Goal: Task Accomplishment & Management: Manage account settings

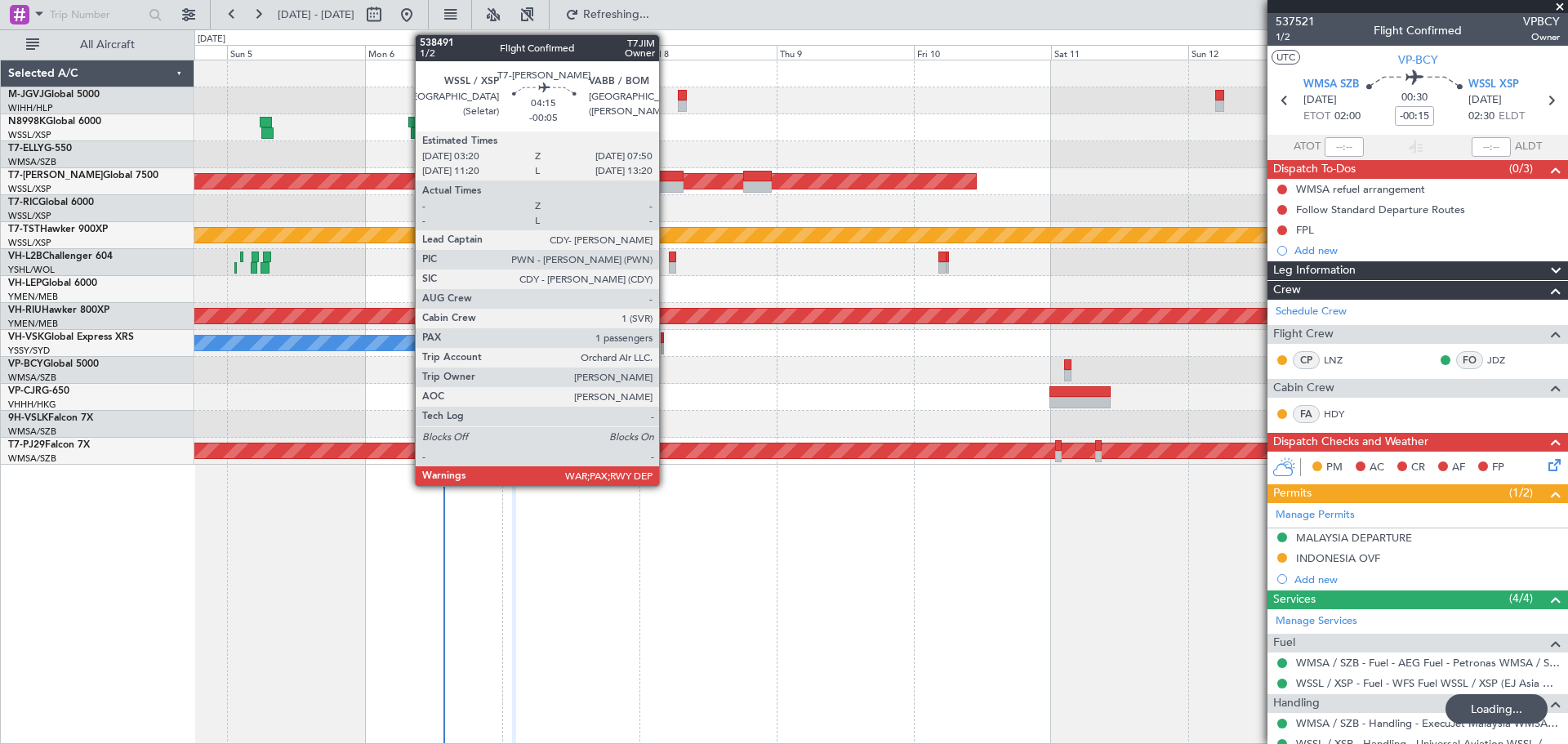
click at [666, 186] on div at bounding box center [671, 187] width 26 height 11
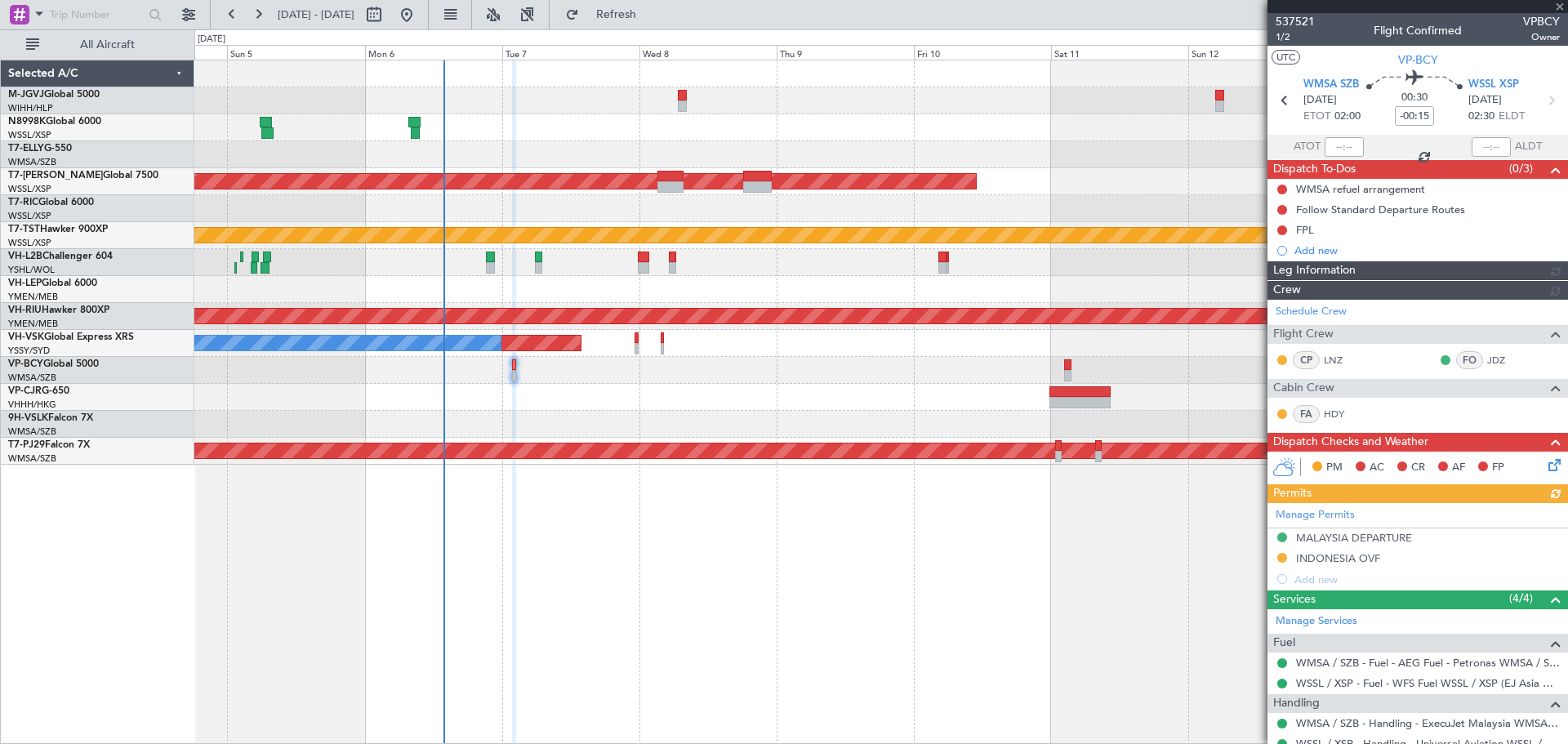
type input "-00:05"
type input "1"
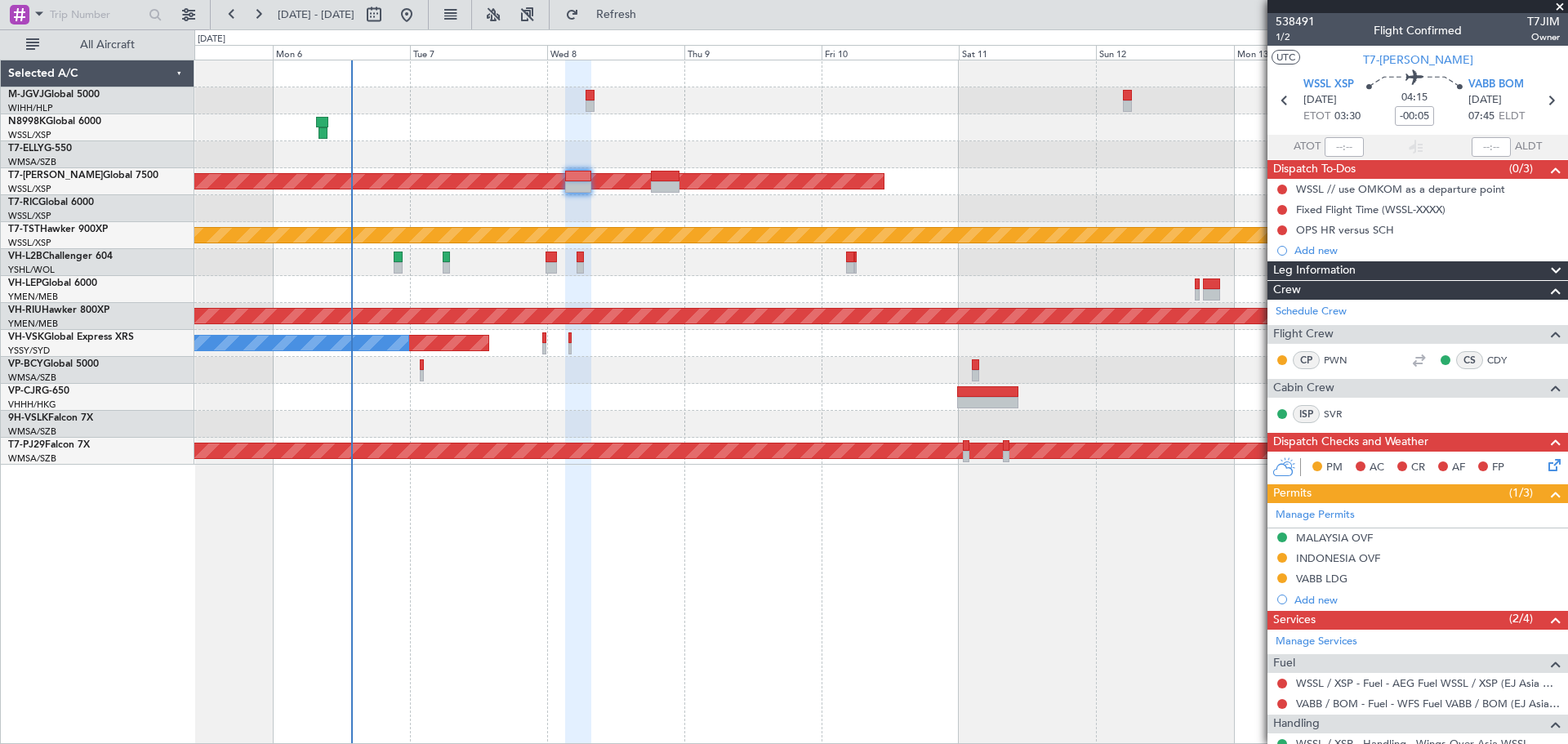
click at [952, 693] on div "Planned Maint [GEOGRAPHIC_DATA] (Seletar) Planned Maint [GEOGRAPHIC_DATA] (Sele…" at bounding box center [881, 402] width 1373 height 685
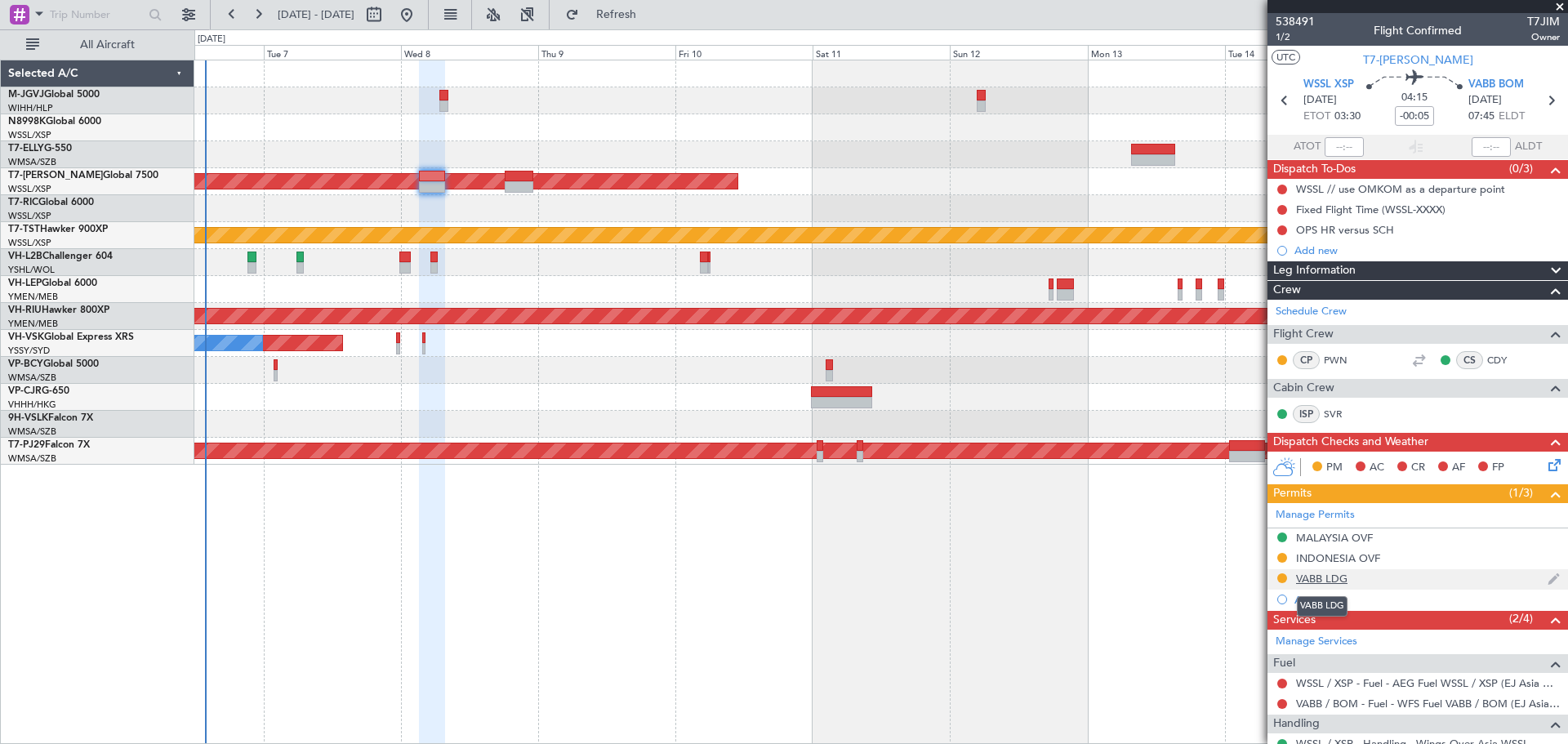
click at [1316, 575] on div "VABB LDG" at bounding box center [1321, 579] width 52 height 14
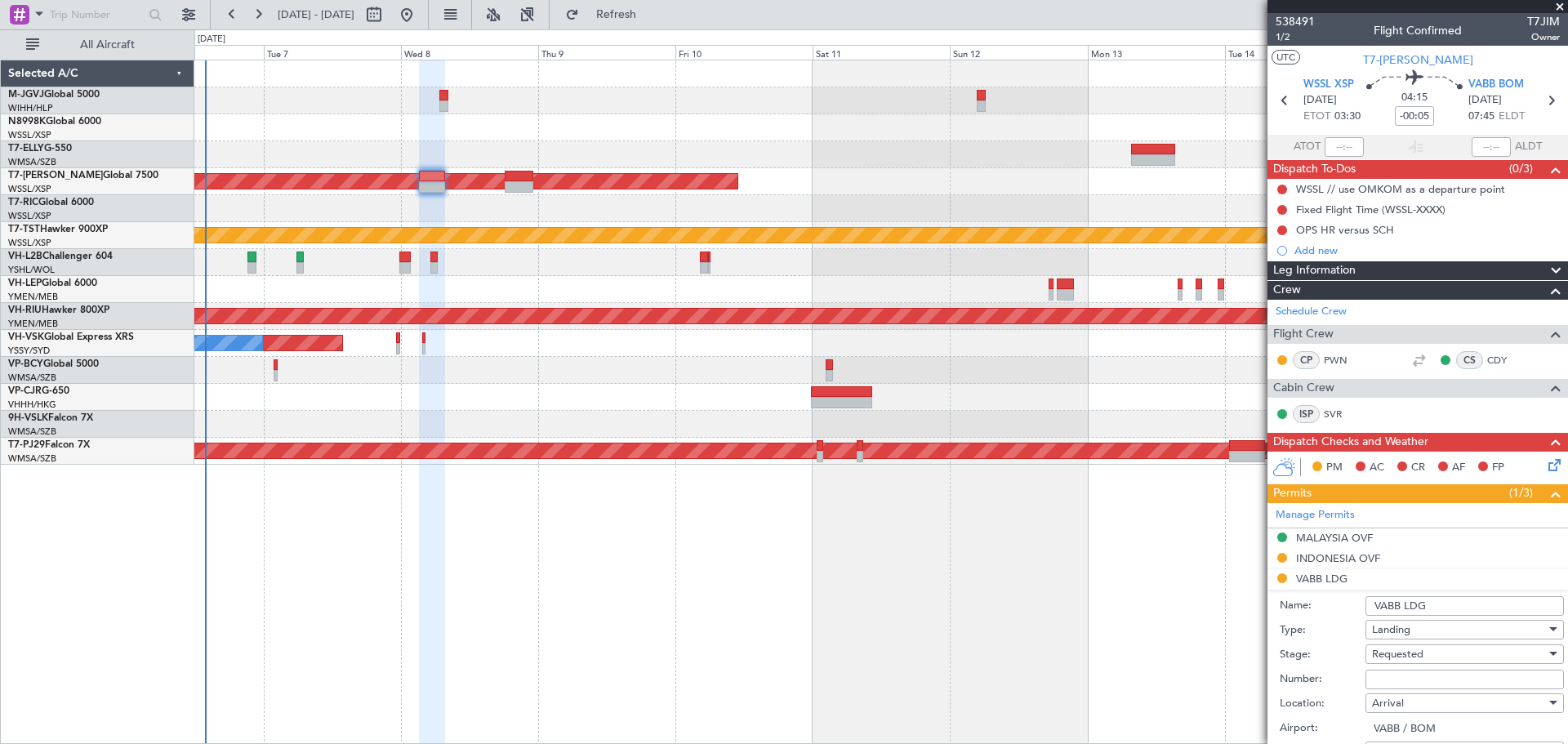
scroll to position [272, 0]
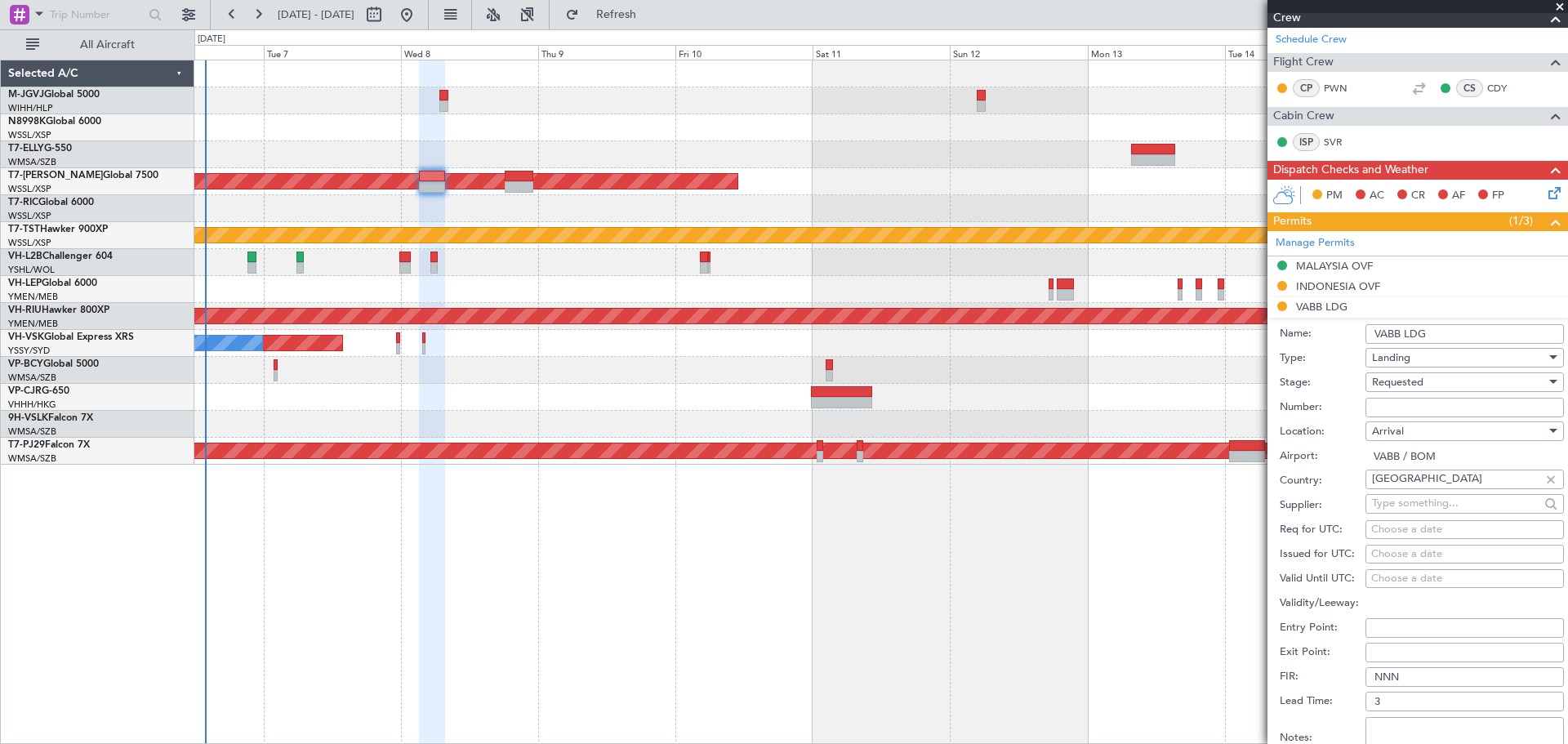
click at [1391, 403] on input "Number:" at bounding box center [1464, 408] width 198 height 19
paste input "YA/N/0606/10/06"
type input "YA/N/0606/10/06"
click at [1388, 555] on div "Choose a date" at bounding box center [1464, 555] width 187 height 17
select select "10"
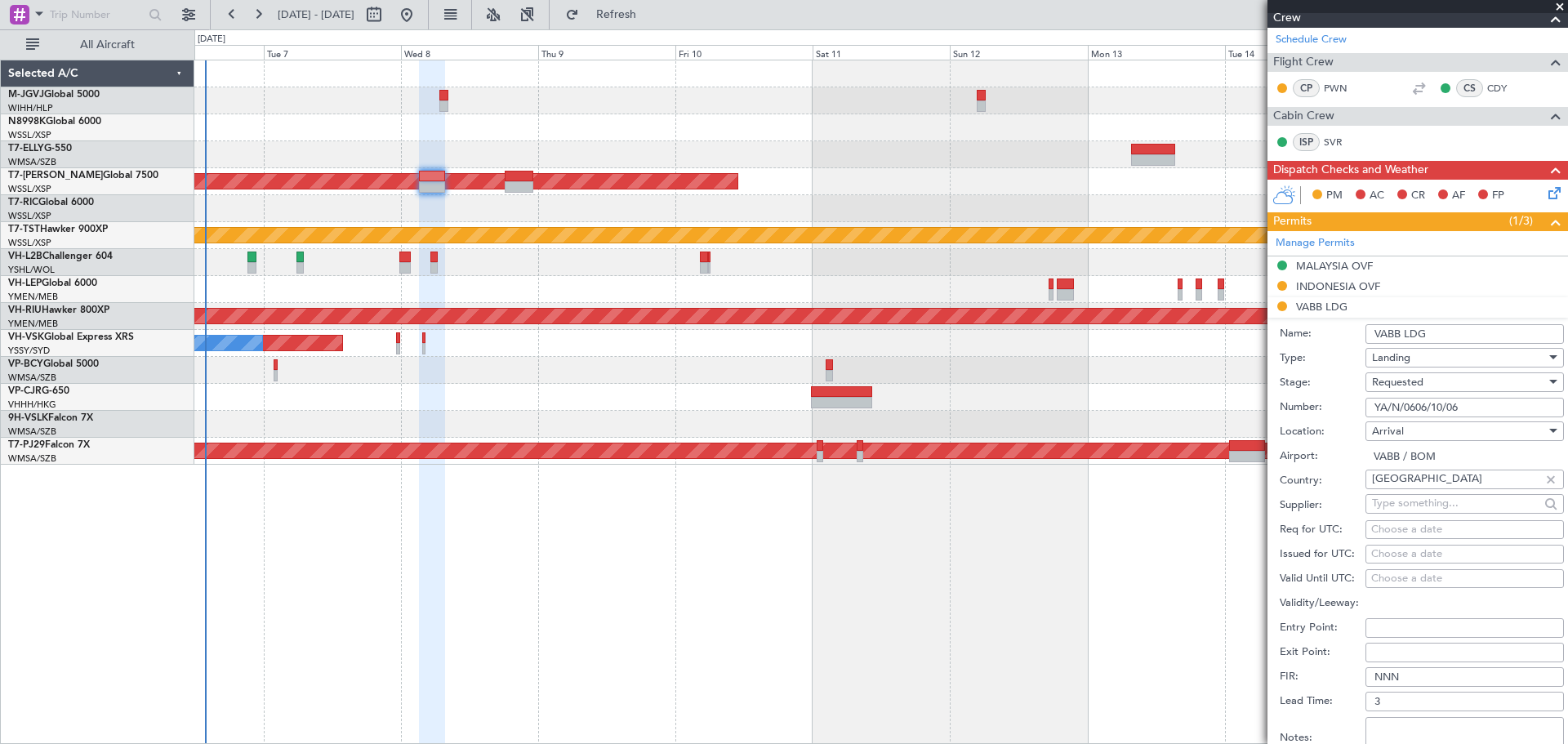
select select "2025"
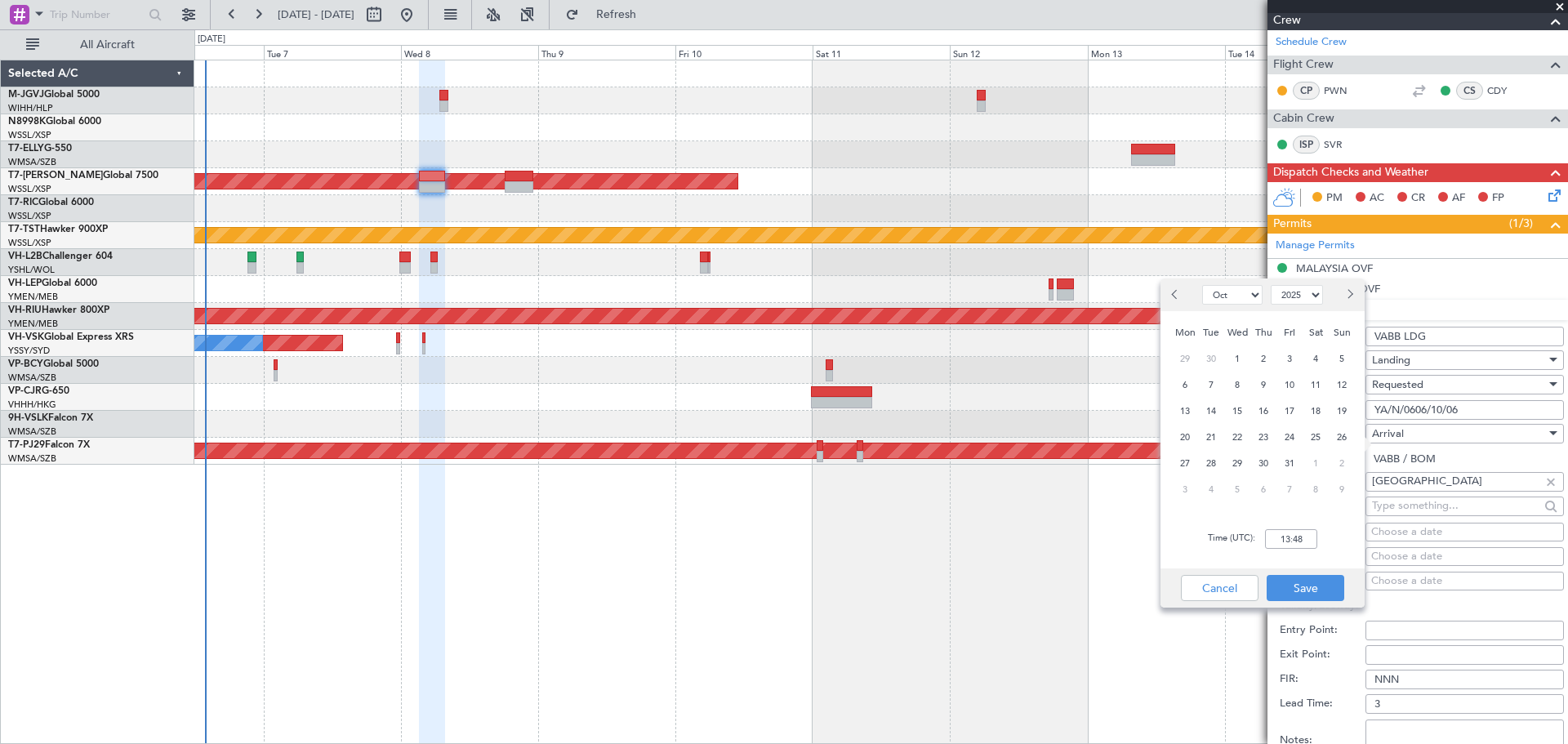
scroll to position [409, 0]
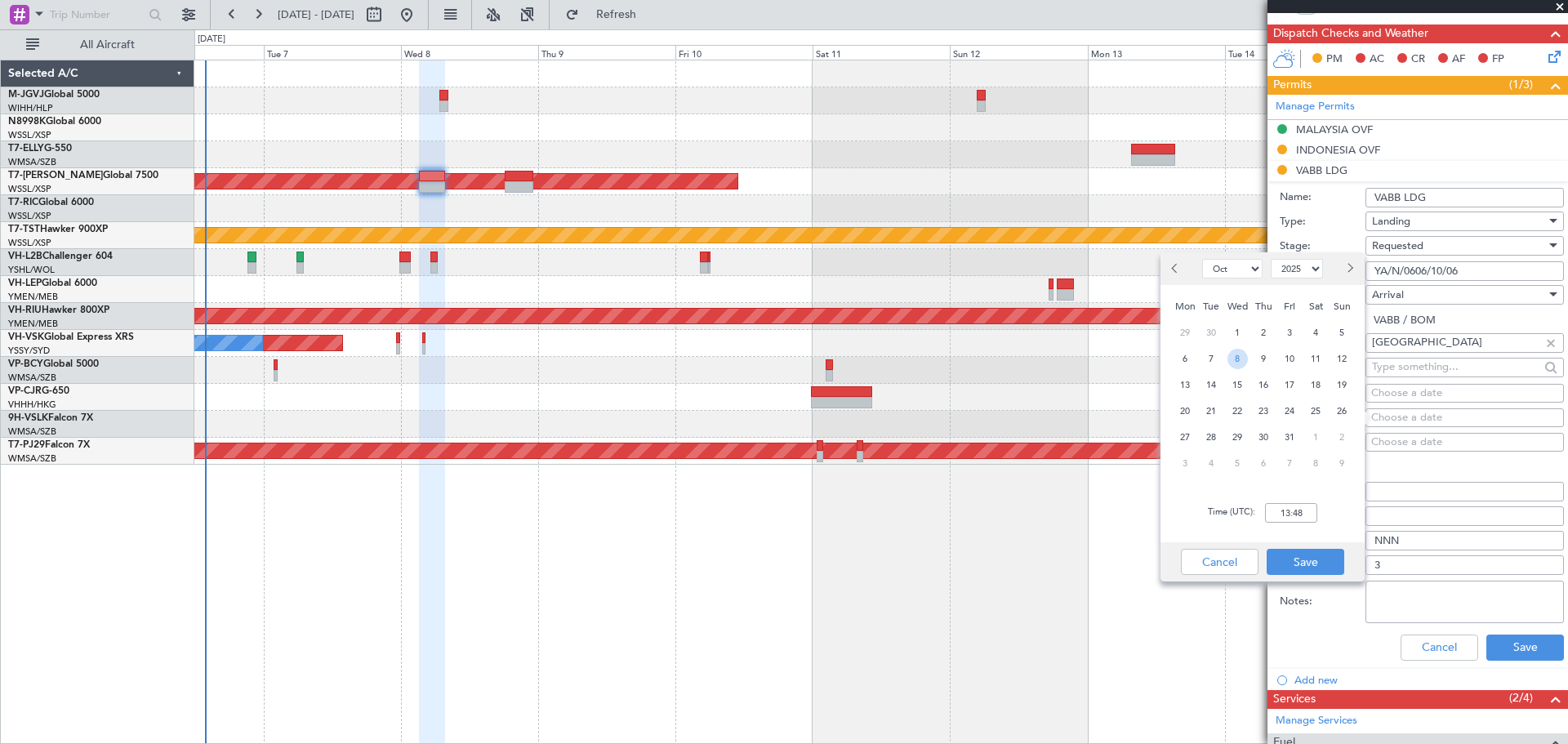
click at [1240, 354] on span "8" at bounding box center [1237, 358] width 20 height 20
click at [1290, 513] on input "00:00" at bounding box center [1291, 513] width 52 height 19
type input "03:30"
click at [1308, 560] on button "Save" at bounding box center [1305, 562] width 78 height 26
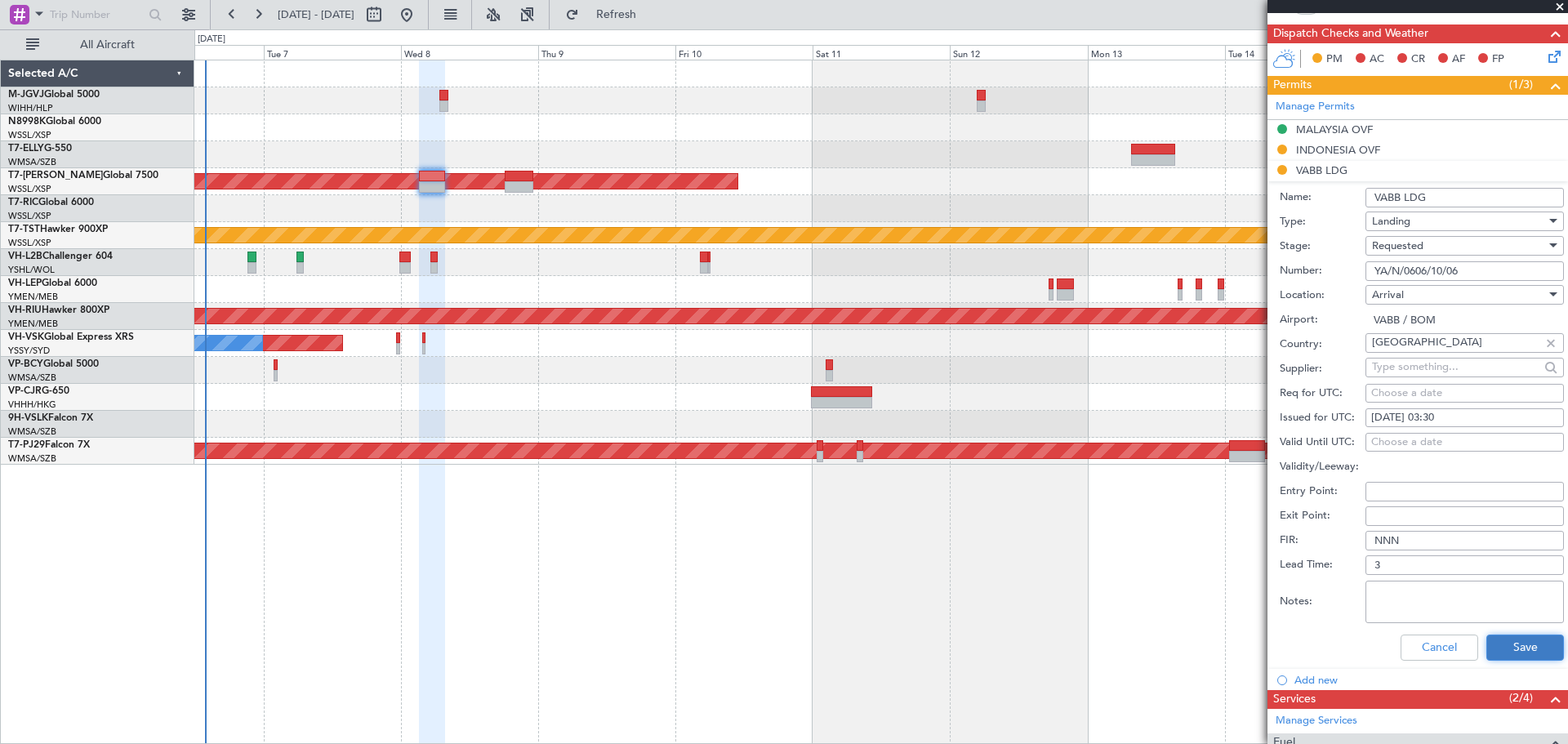
click at [1491, 643] on button "Save" at bounding box center [1524, 648] width 78 height 26
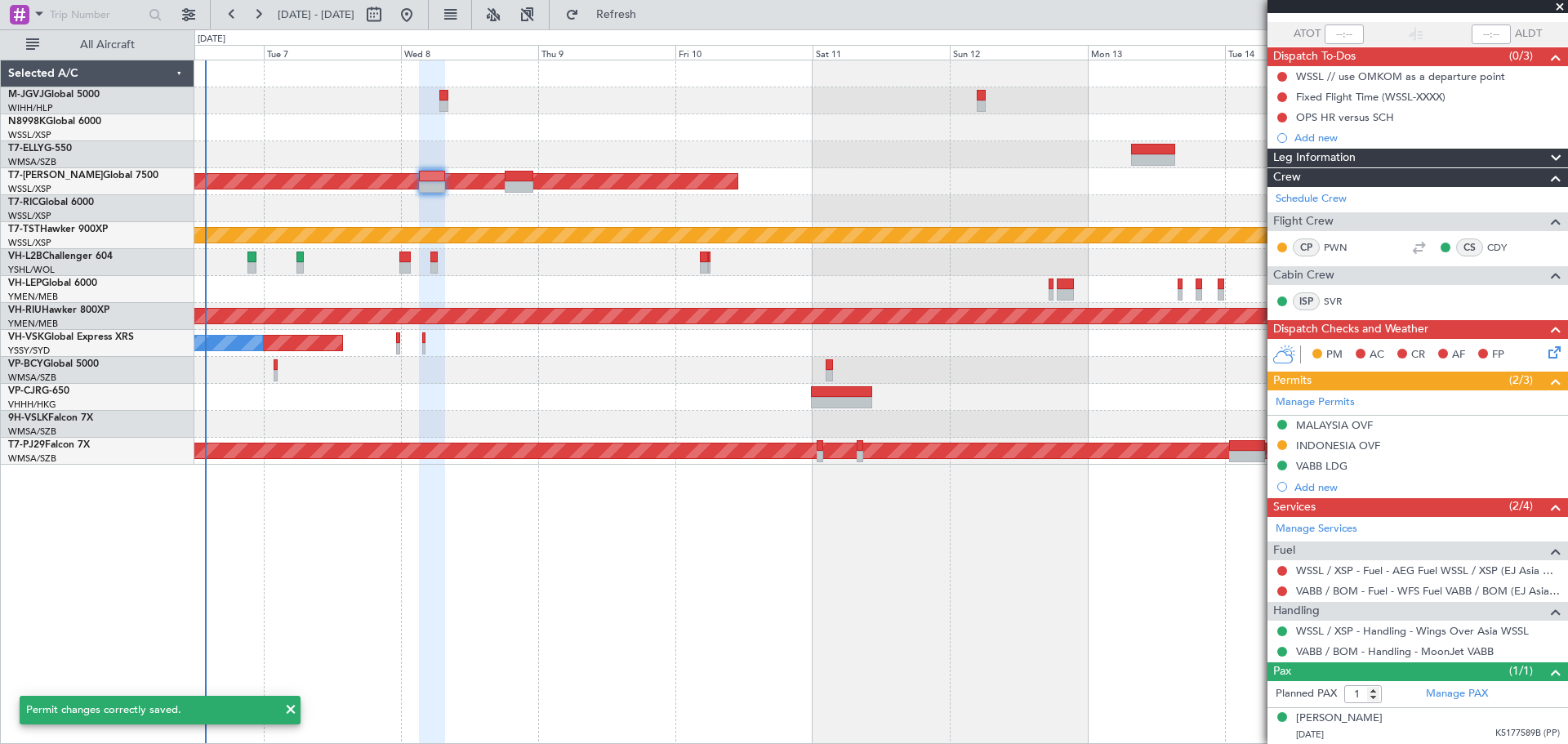
scroll to position [0, 0]
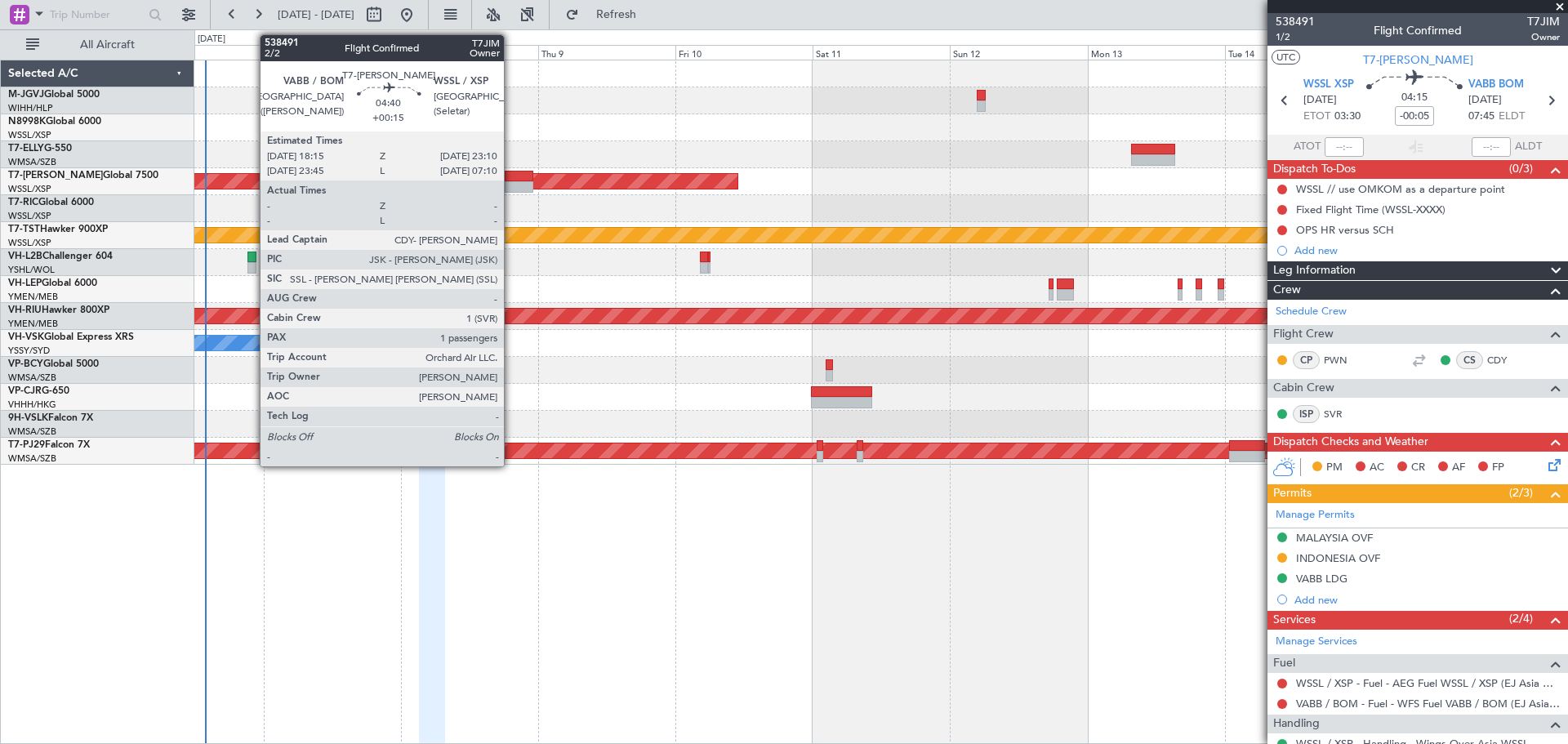
click at [512, 184] on div at bounding box center [519, 187] width 29 height 11
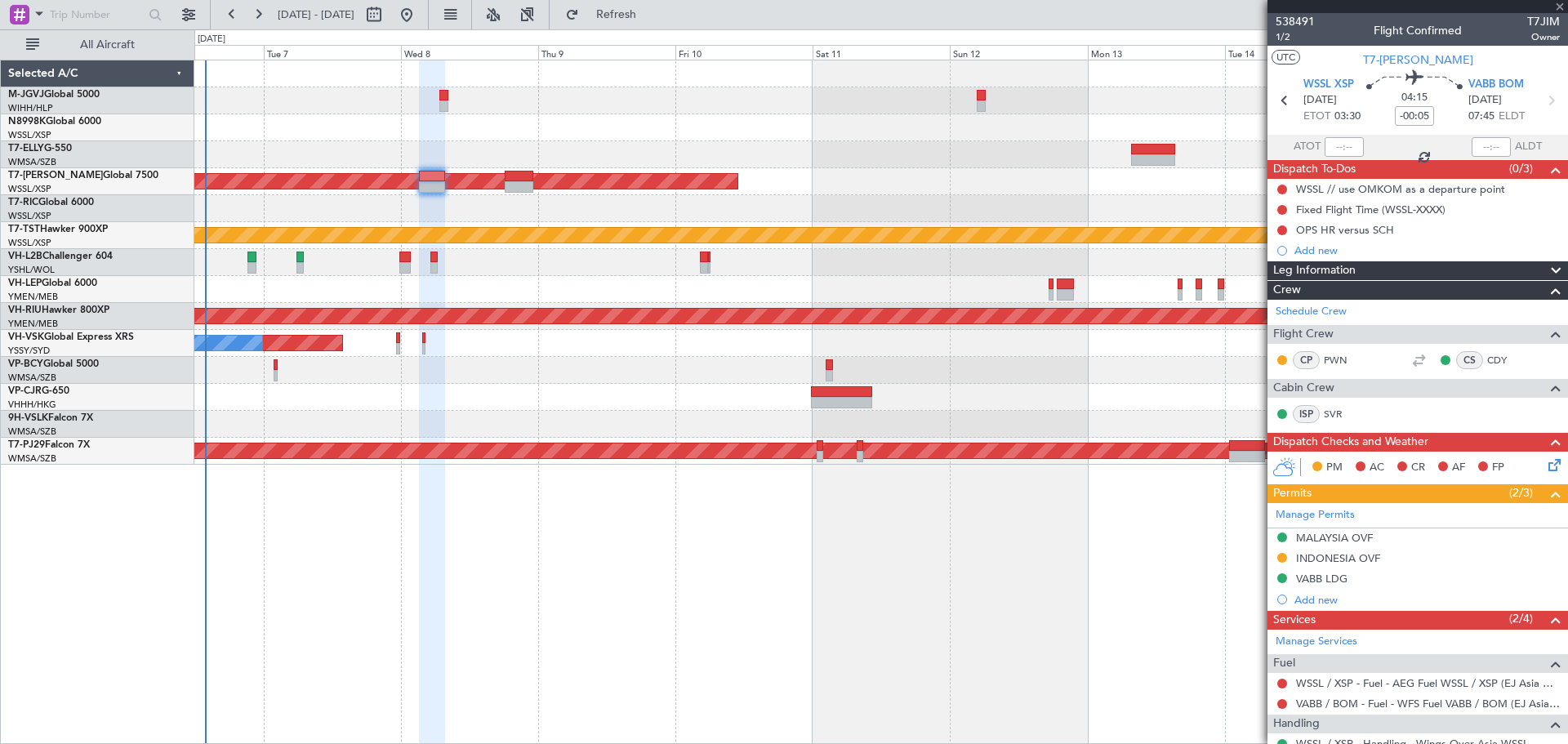
type input "+00:15"
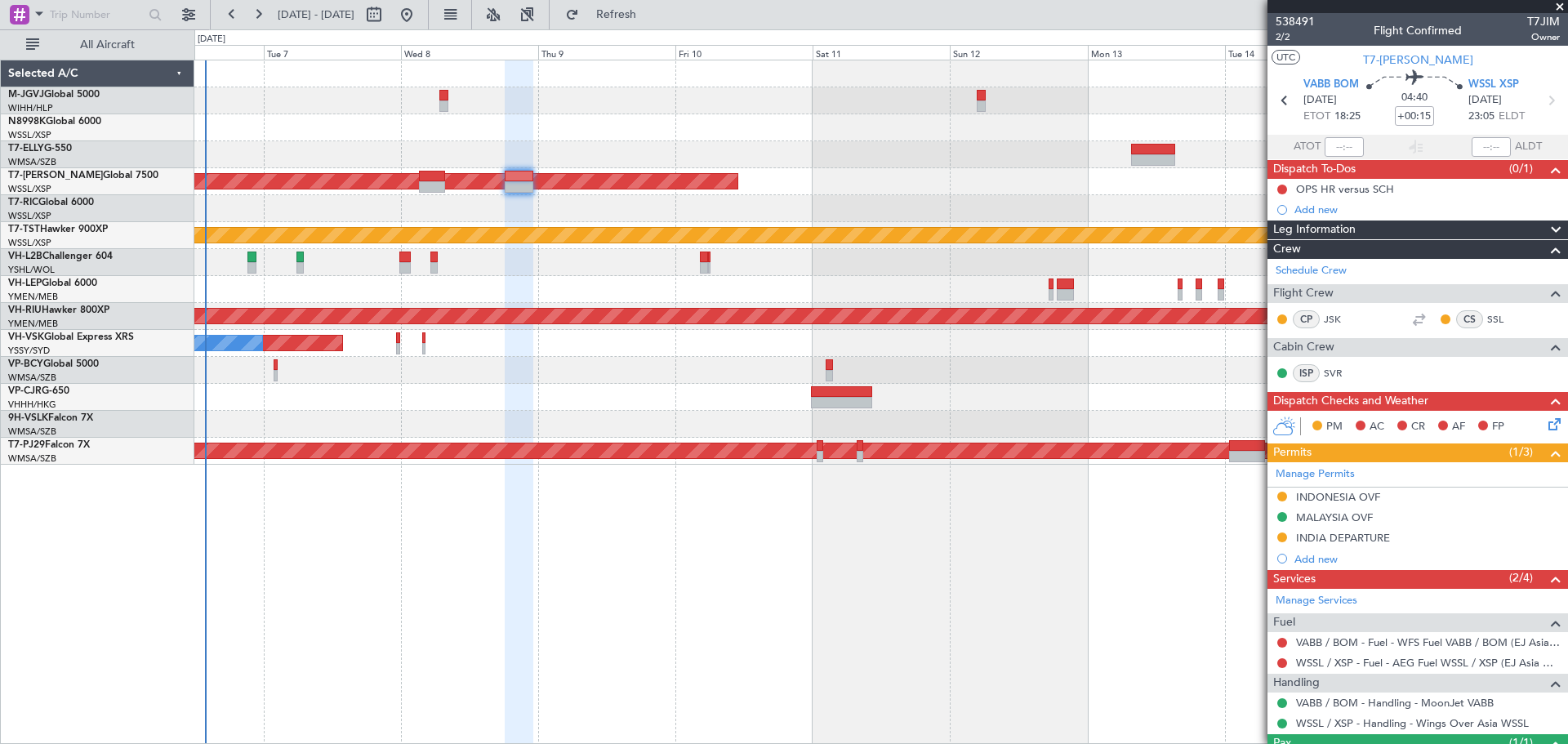
drag, startPoint x: 1321, startPoint y: 539, endPoint x: 1332, endPoint y: 541, distance: 11.2
click at [1321, 541] on div "Manage Permits [GEOGRAPHIC_DATA] OVF [GEOGRAPHIC_DATA] OVF INDIA DEPARTURE Add …" at bounding box center [1418, 515] width 300 height 107
click at [1333, 540] on div "INDIA DEPARTURE" at bounding box center [1343, 538] width 94 height 14
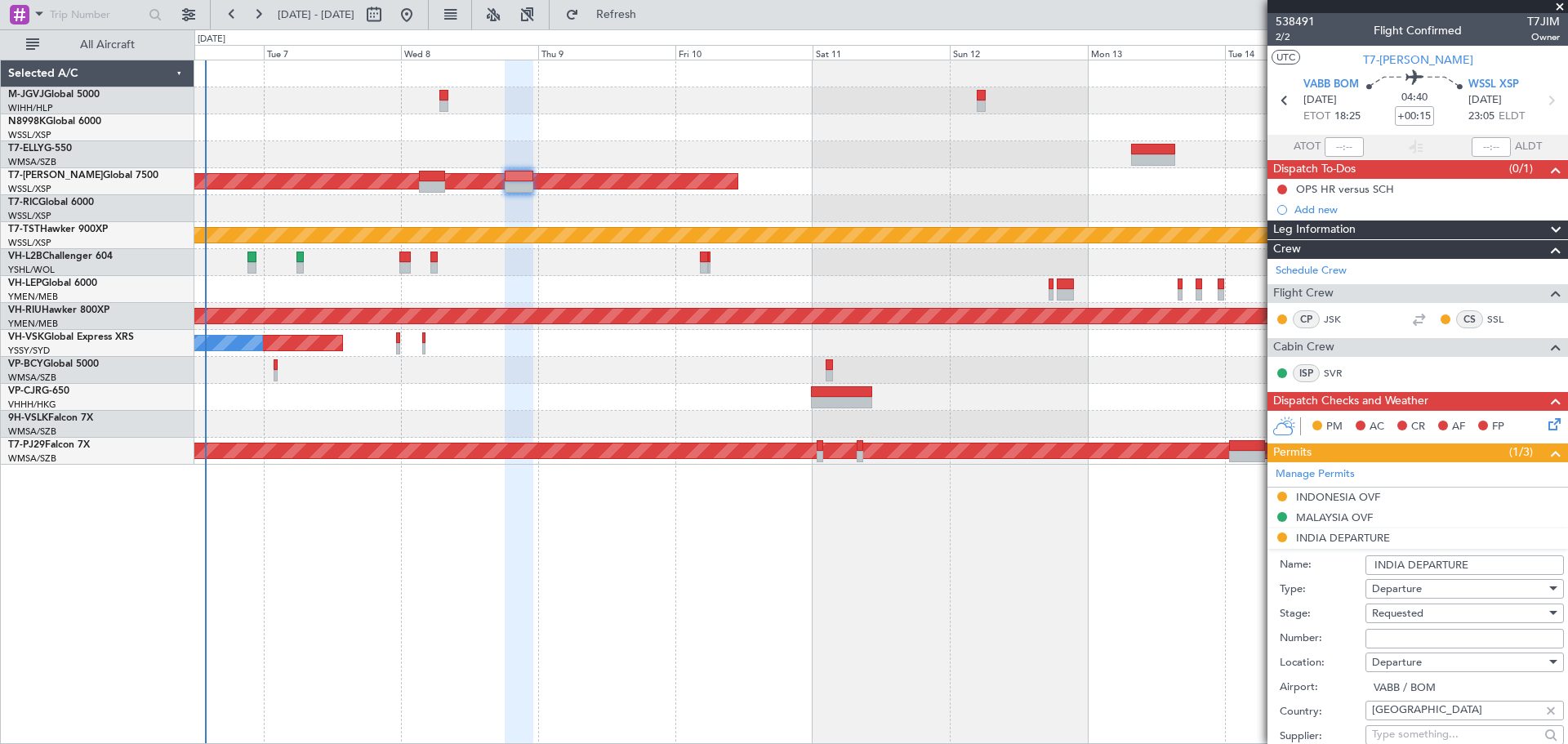
click at [1392, 629] on input "Number:" at bounding box center [1464, 638] width 198 height 19
paste input "YA/N/0606/10/06"
type input "YA/N/0606/10/06"
drag, startPoint x: 1379, startPoint y: 526, endPoint x: 1375, endPoint y: 513, distance: 13.6
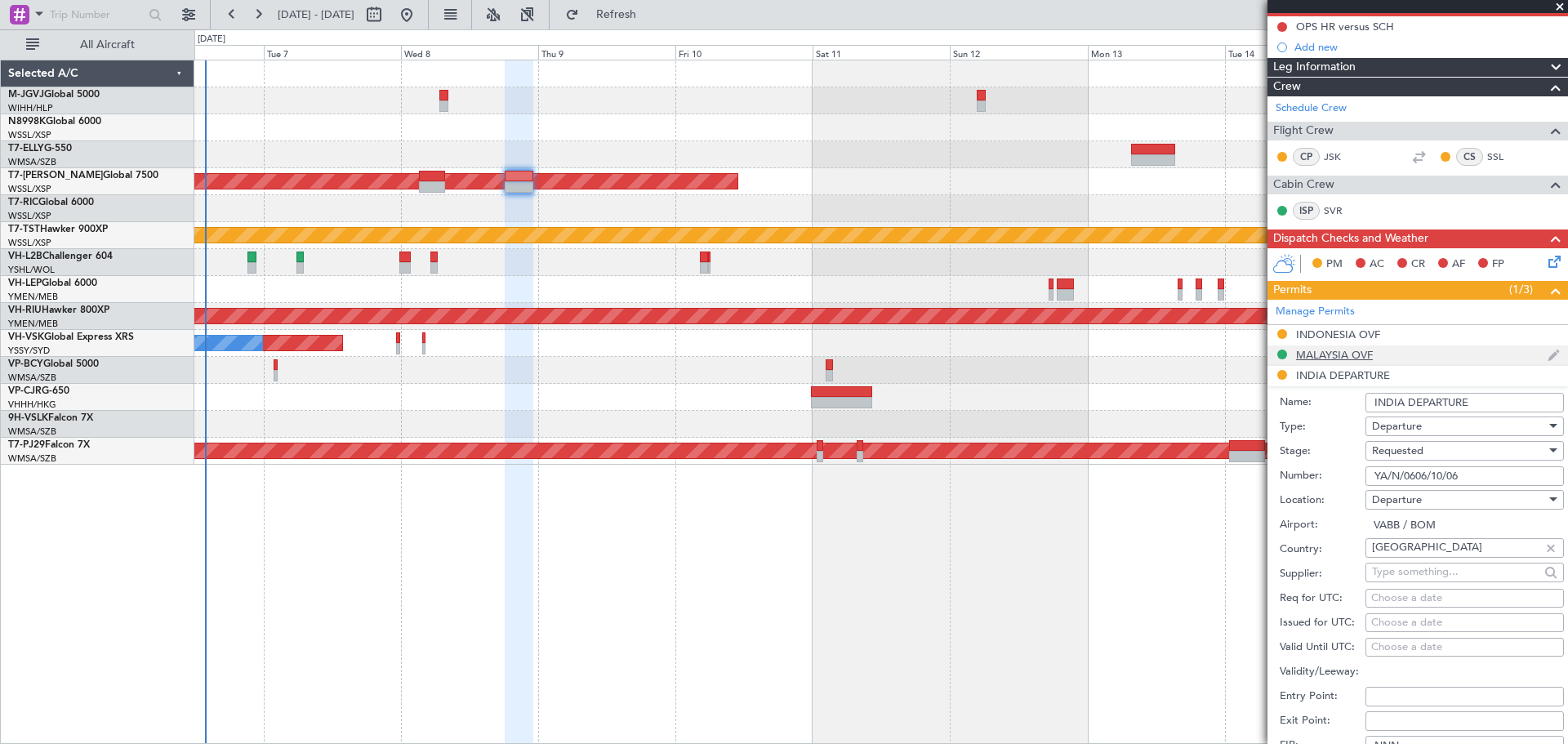
scroll to position [272, 0]
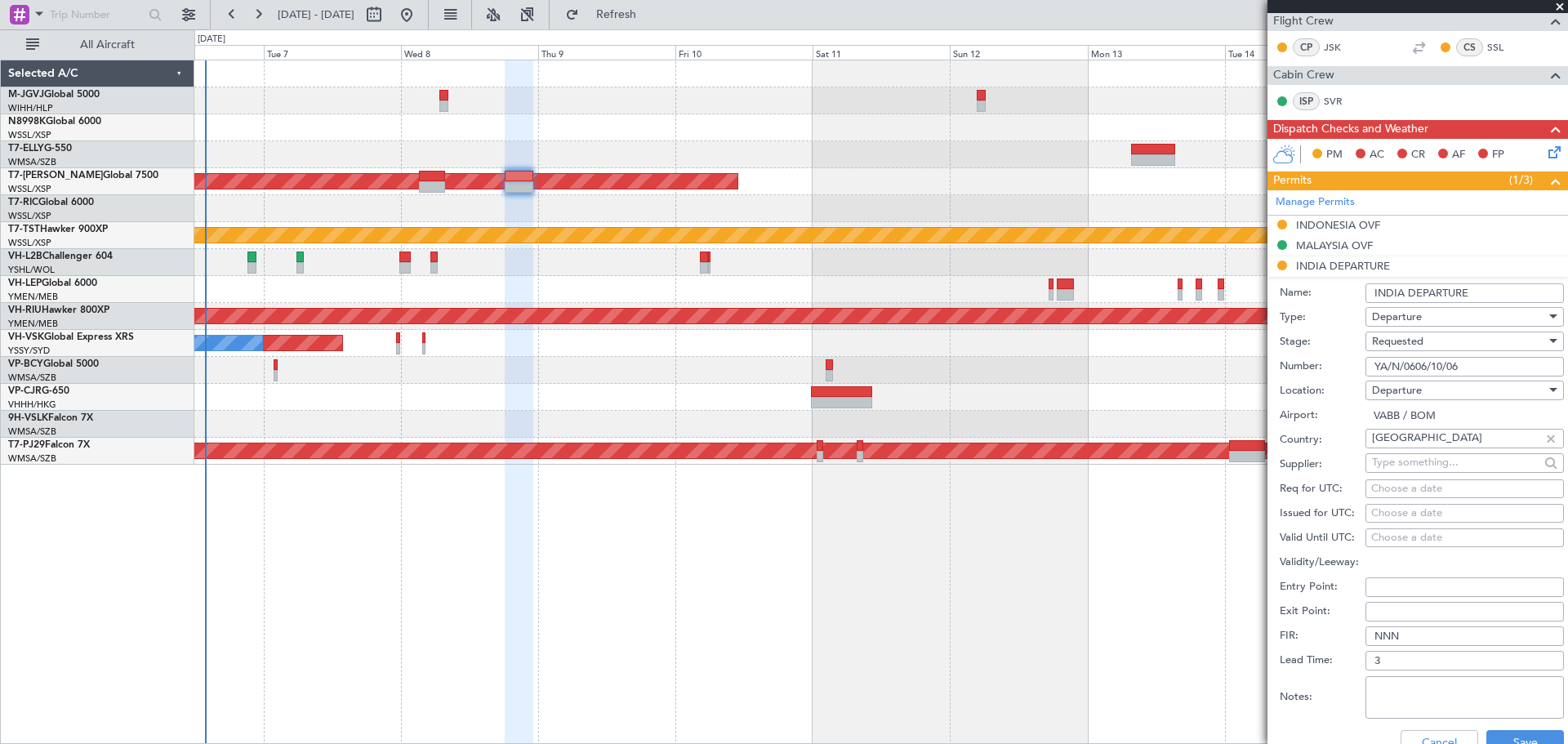
click at [1375, 513] on div "Choose a date" at bounding box center [1464, 513] width 187 height 17
select select "10"
select select "2025"
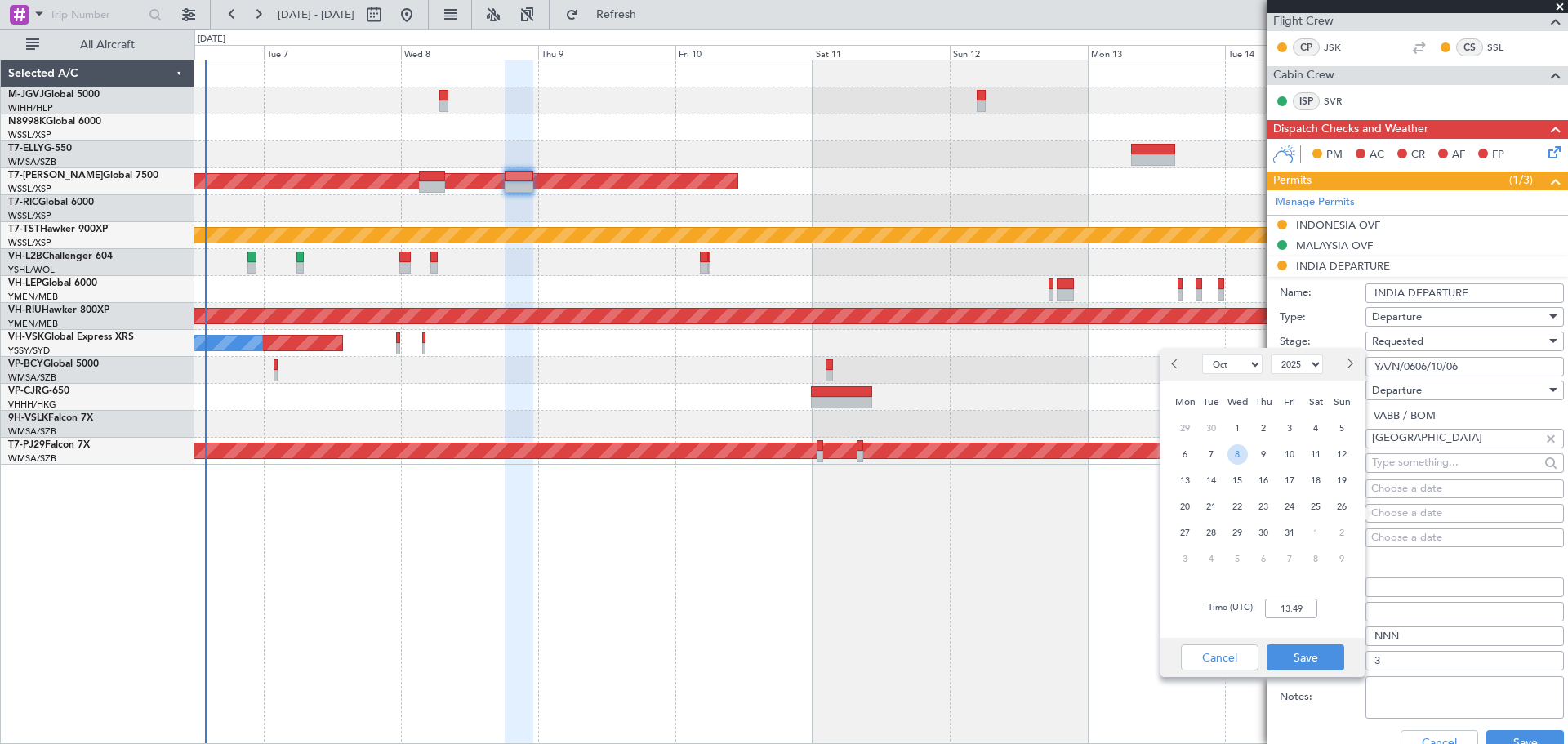
click at [1239, 454] on span "8" at bounding box center [1237, 454] width 20 height 20
click at [1304, 614] on input "00:00" at bounding box center [1291, 609] width 52 height 19
type input "18:25"
click at [1288, 655] on button "Save" at bounding box center [1305, 658] width 78 height 26
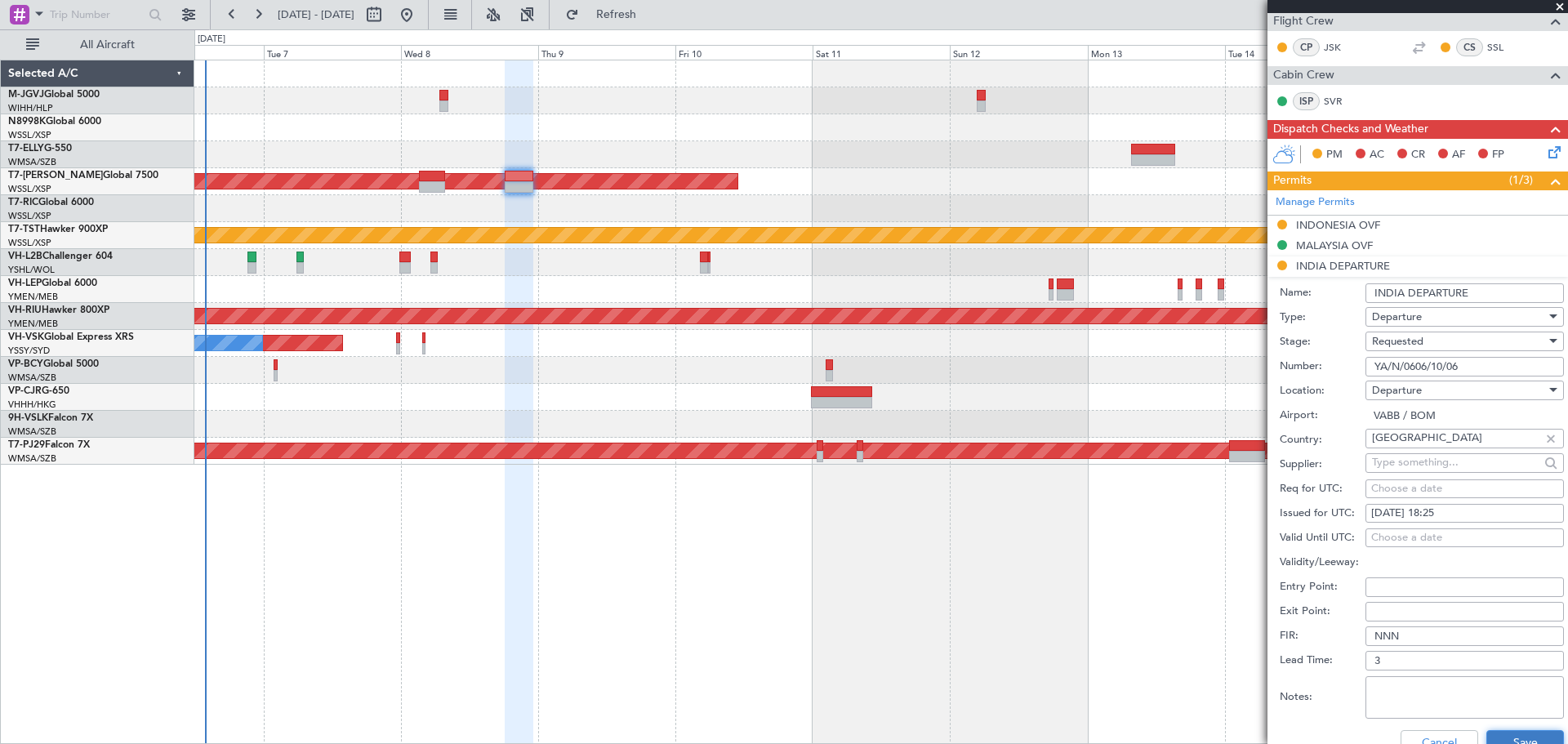
click at [1486, 737] on button "Save" at bounding box center [1524, 743] width 78 height 26
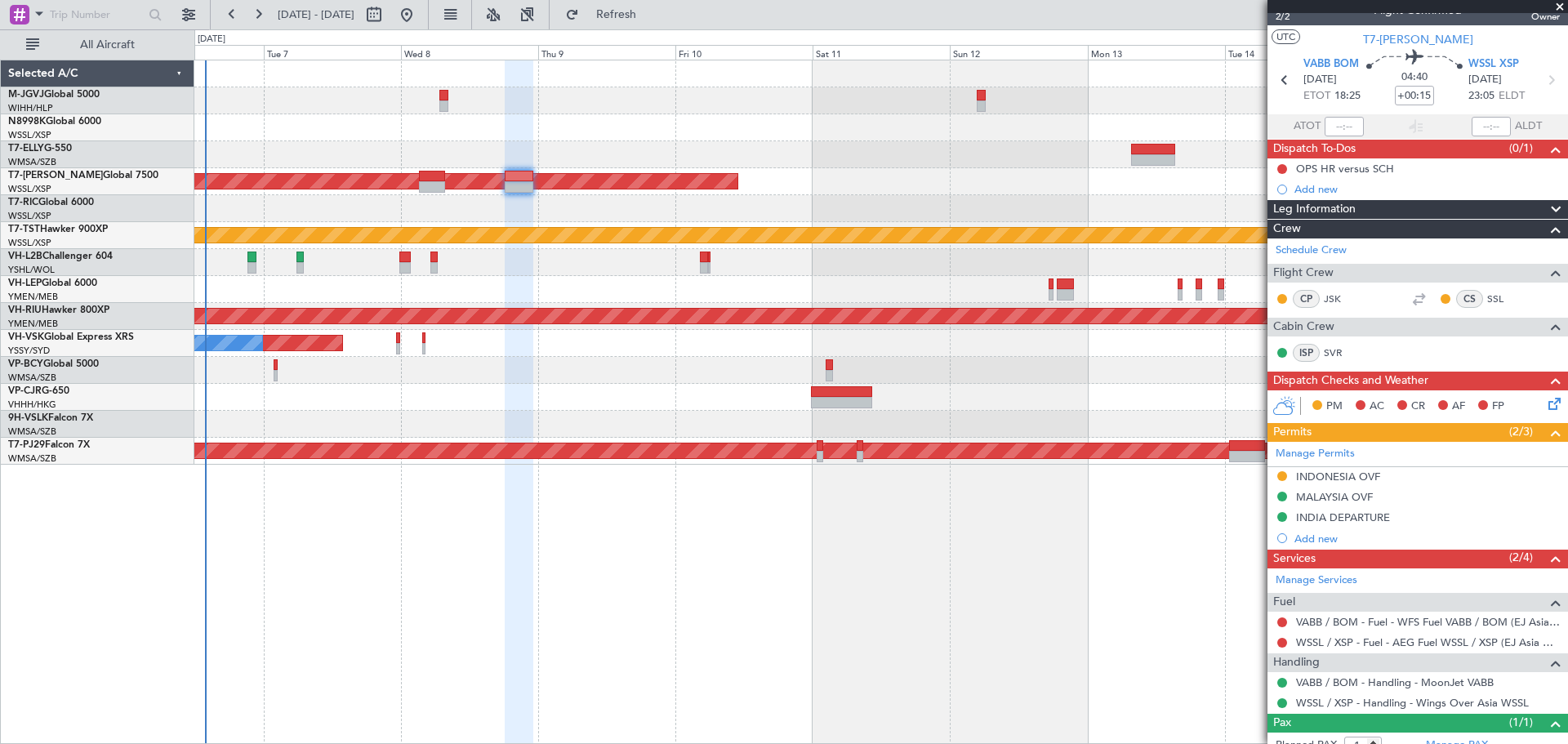
scroll to position [0, 0]
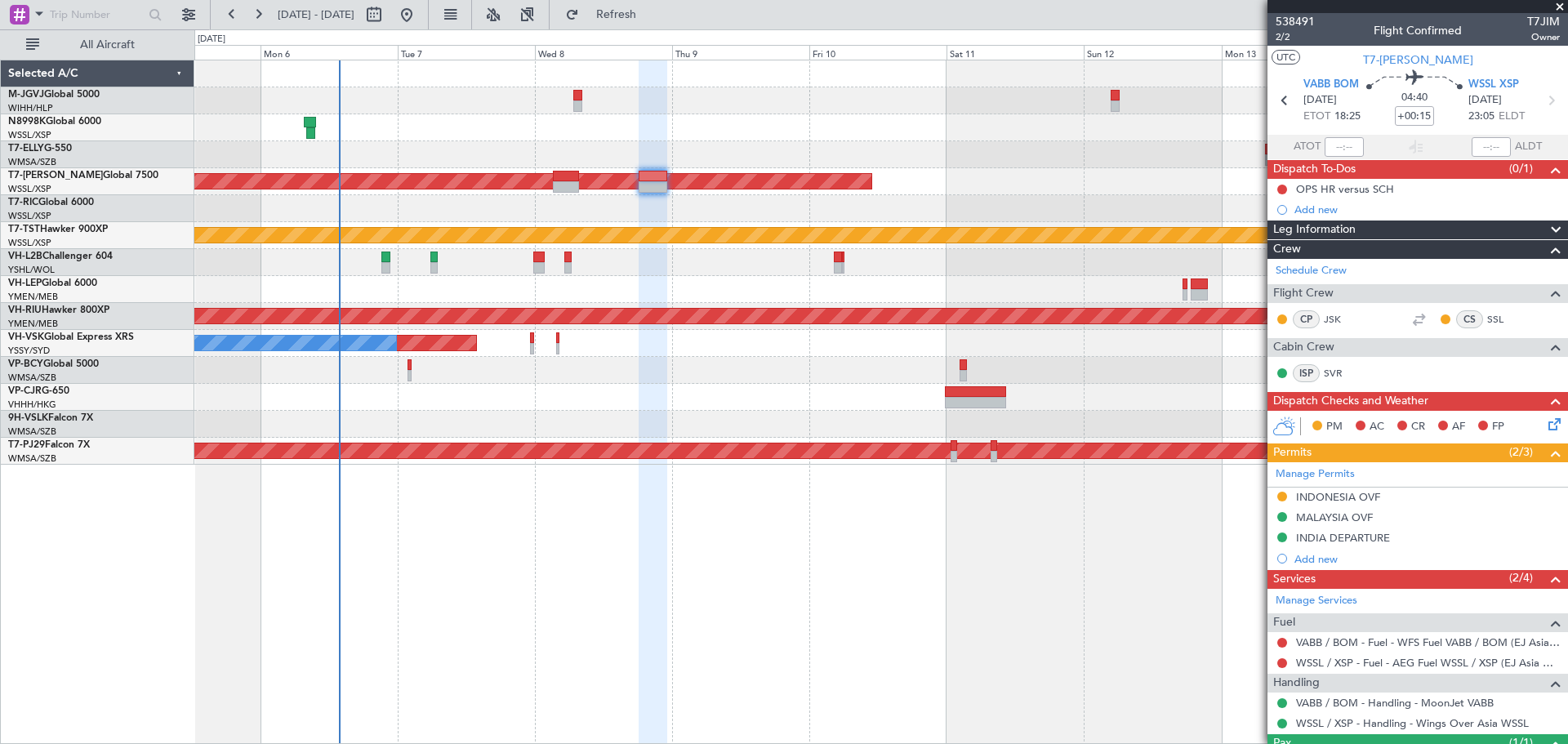
click at [931, 190] on div "Planned Maint [GEOGRAPHIC_DATA] (Seletar)" at bounding box center [881, 182] width 1372 height 27
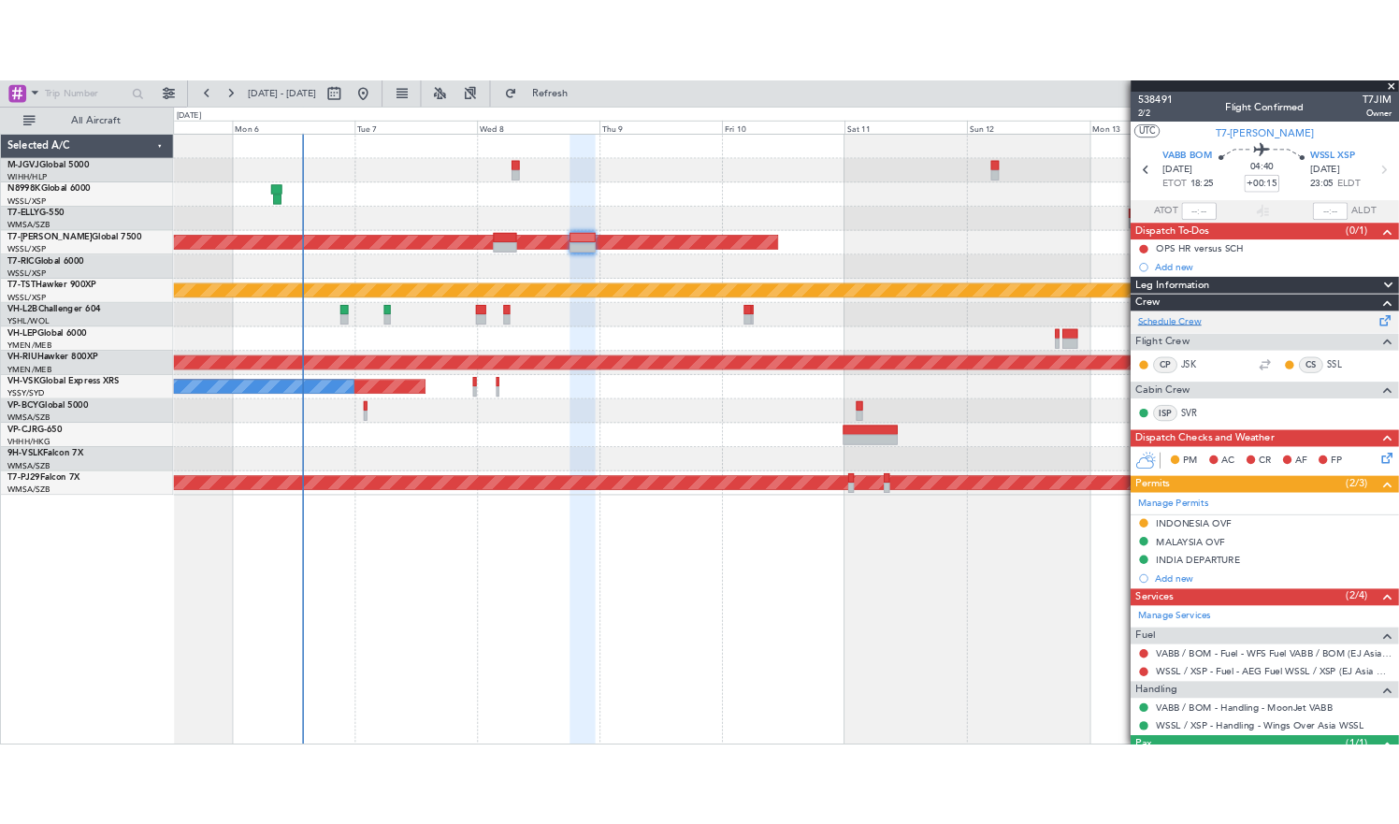
scroll to position [82, 0]
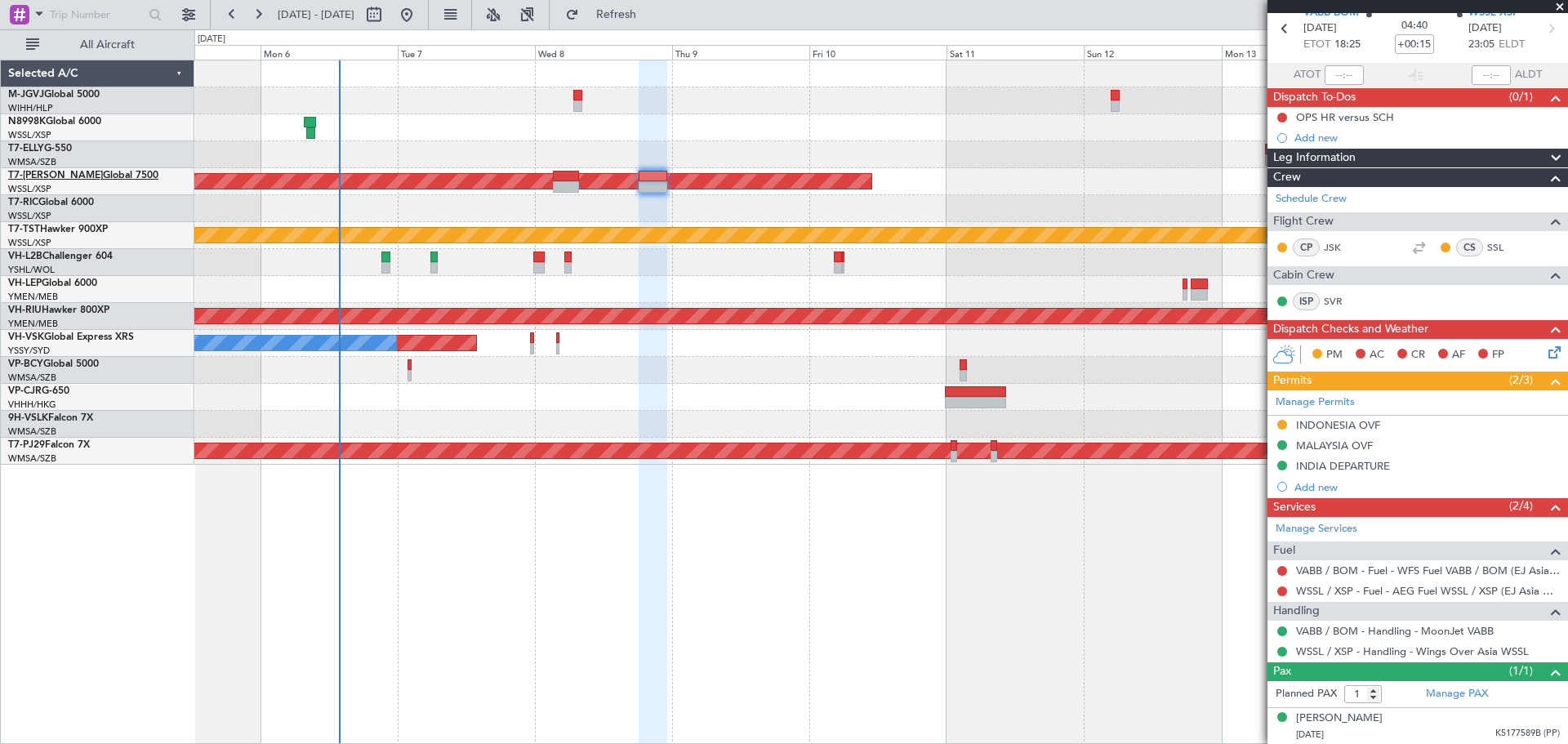
click at [45, 175] on link "T7-[PERSON_NAME] Global 7500" at bounding box center [83, 175] width 150 height 10
click at [1386, 727] on div "[DATE] K5177589B (PP)" at bounding box center [1427, 734] width 264 height 17
click at [1352, 720] on div "[PERSON_NAME]" at bounding box center [1338, 719] width 86 height 17
click at [1345, 714] on div "[PERSON_NAME]" at bounding box center [1338, 719] width 86 height 17
click at [61, 181] on link "T7-[PERSON_NAME] Global 7500" at bounding box center [83, 175] width 150 height 10
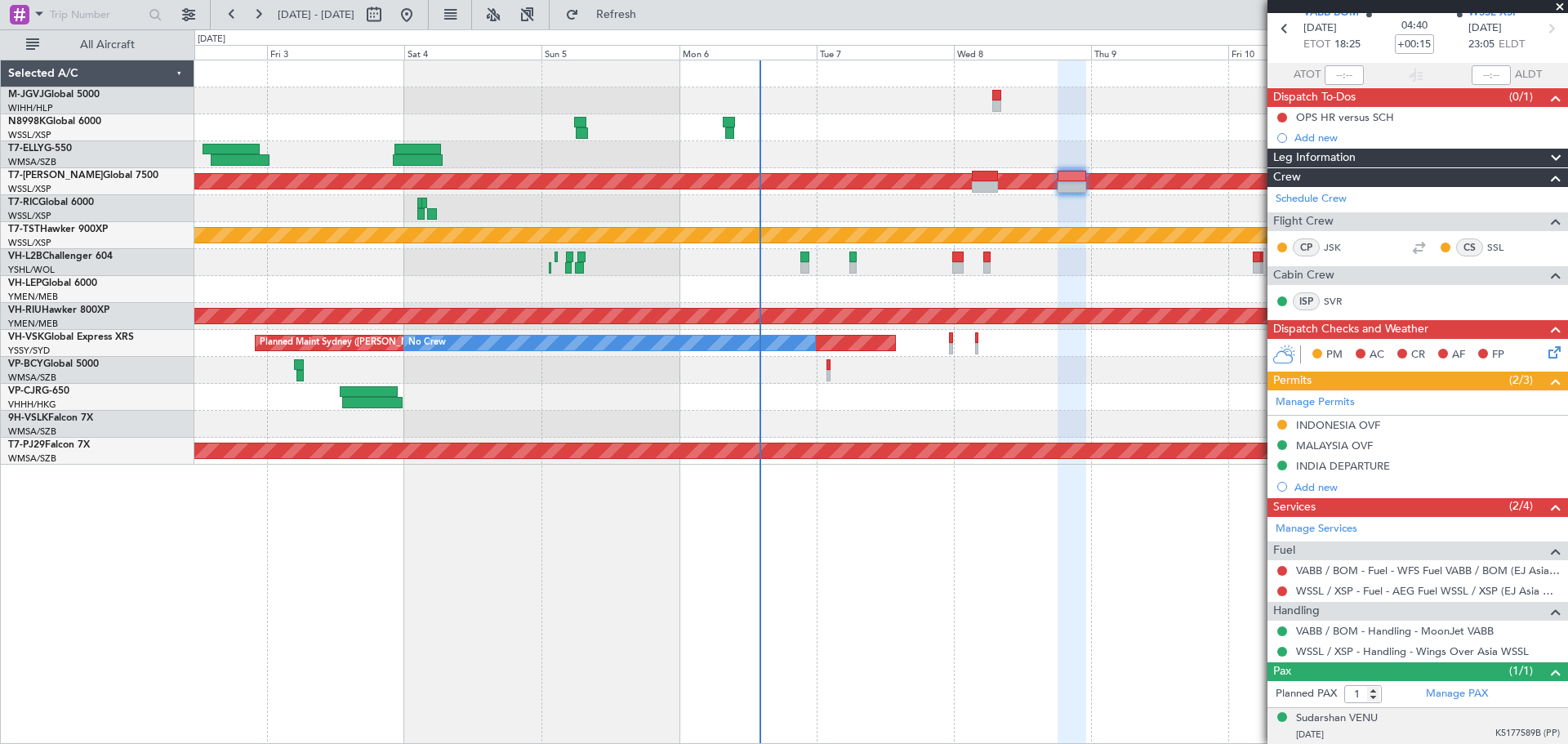
click at [797, 203] on div at bounding box center [881, 209] width 1372 height 27
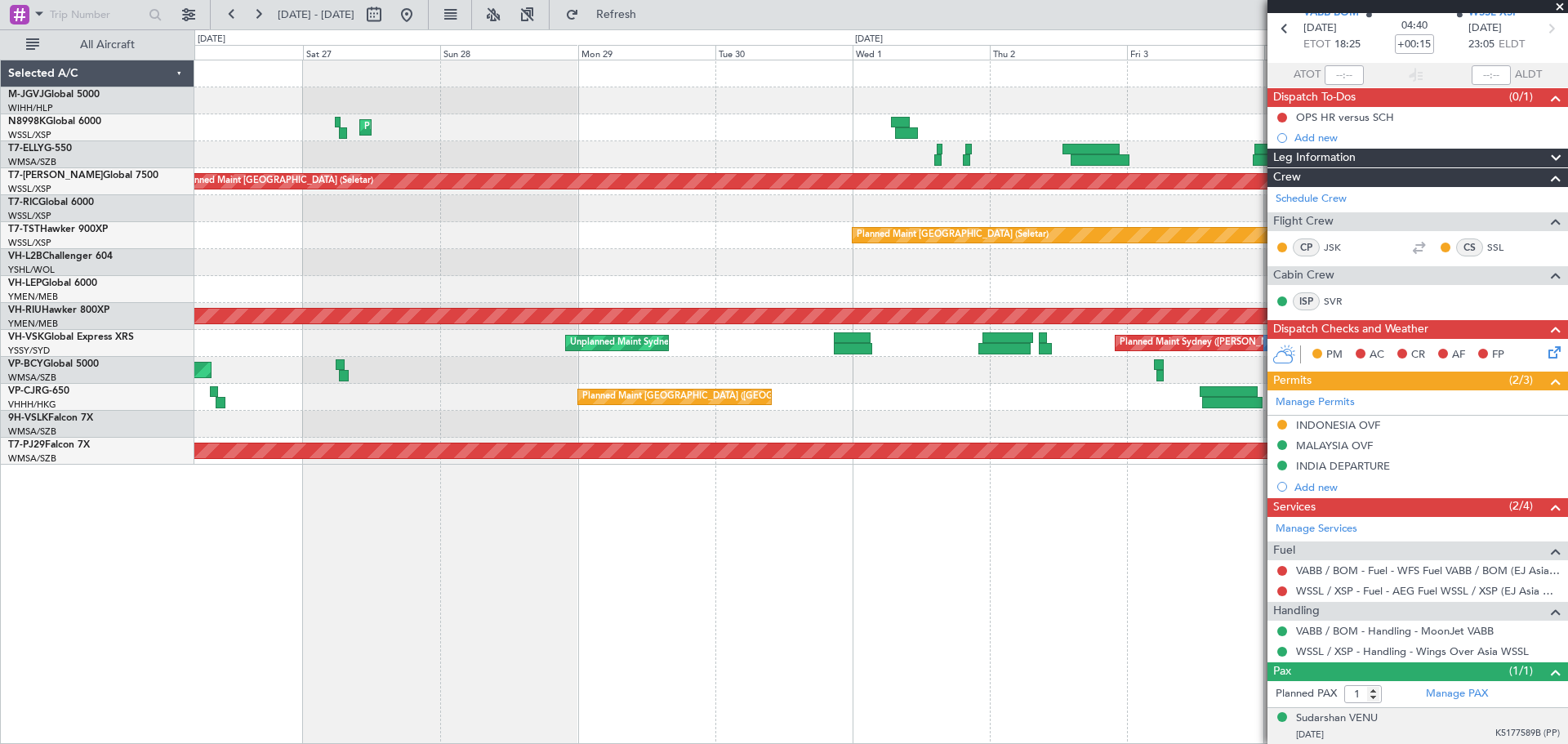
click at [810, 195] on div "Planned Maint [GEOGRAPHIC_DATA] ([GEOGRAPHIC_DATA] Intl) Planned Maint [GEOGRAP…" at bounding box center [881, 262] width 1372 height 404
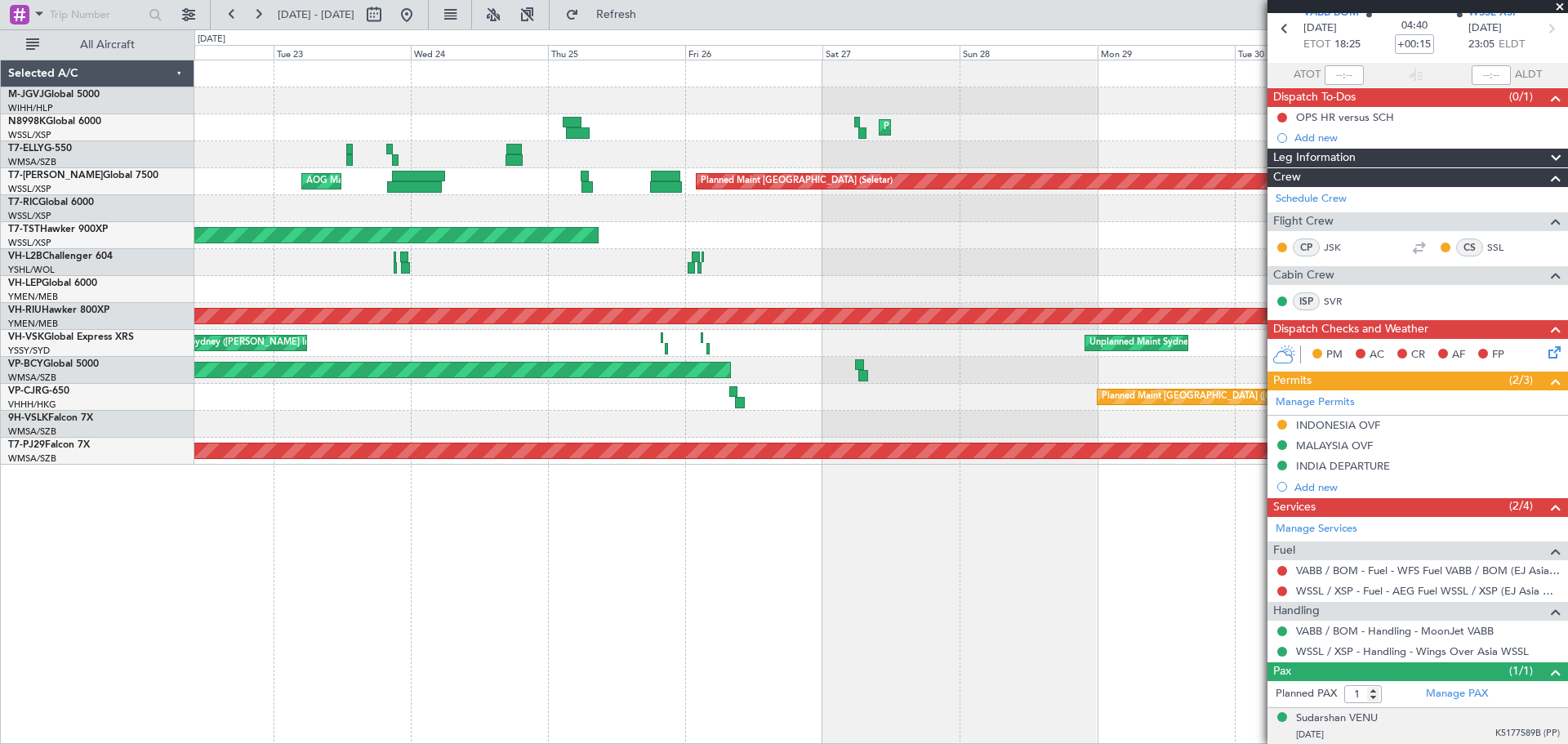
click at [895, 153] on div "Planned Maint [GEOGRAPHIC_DATA] ([GEOGRAPHIC_DATA] Intl) [PERSON_NAME] [GEOGRAP…" at bounding box center [881, 262] width 1372 height 404
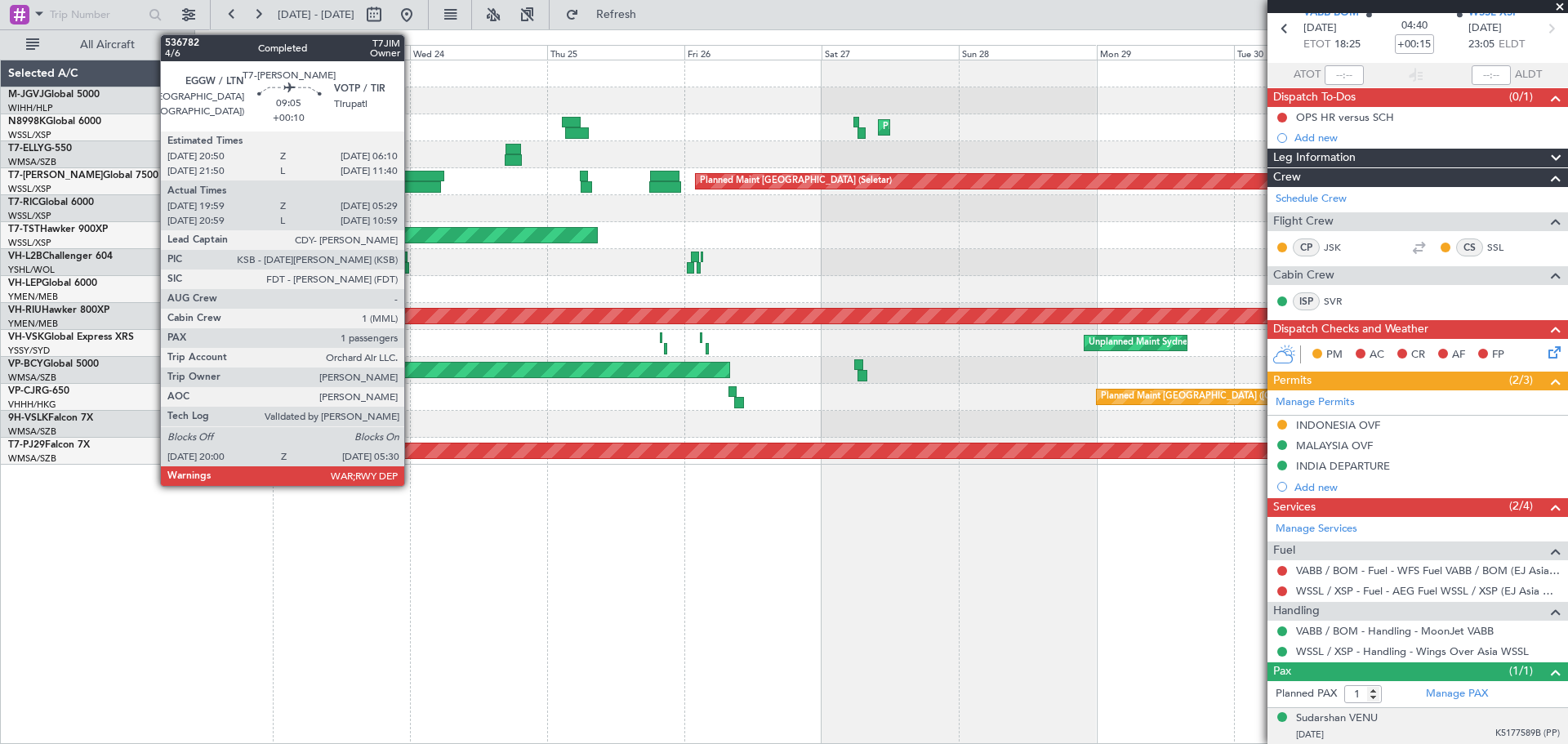
click at [411, 175] on div at bounding box center [418, 176] width 54 height 11
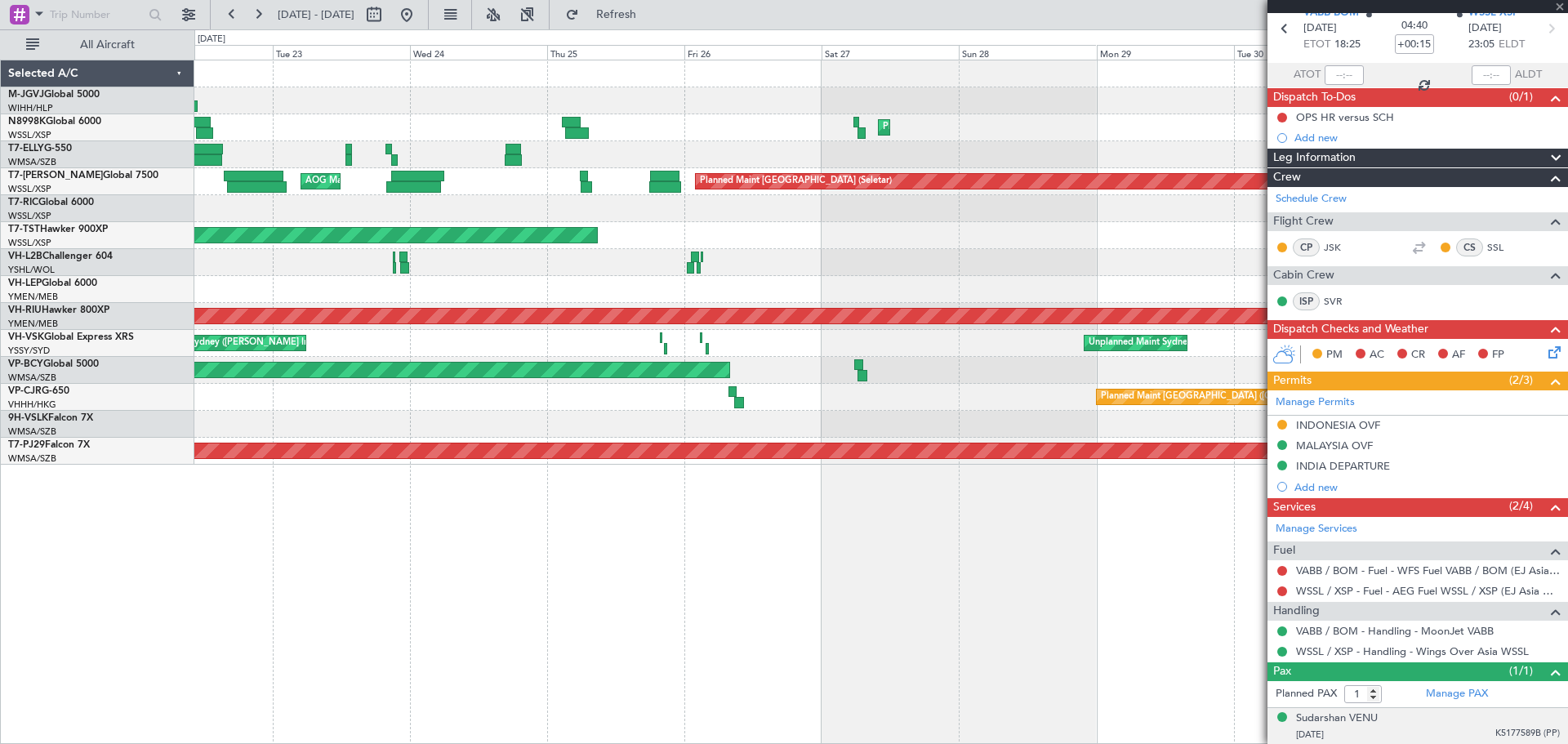
type input "+00:10"
type input "20:09"
type input "05:24"
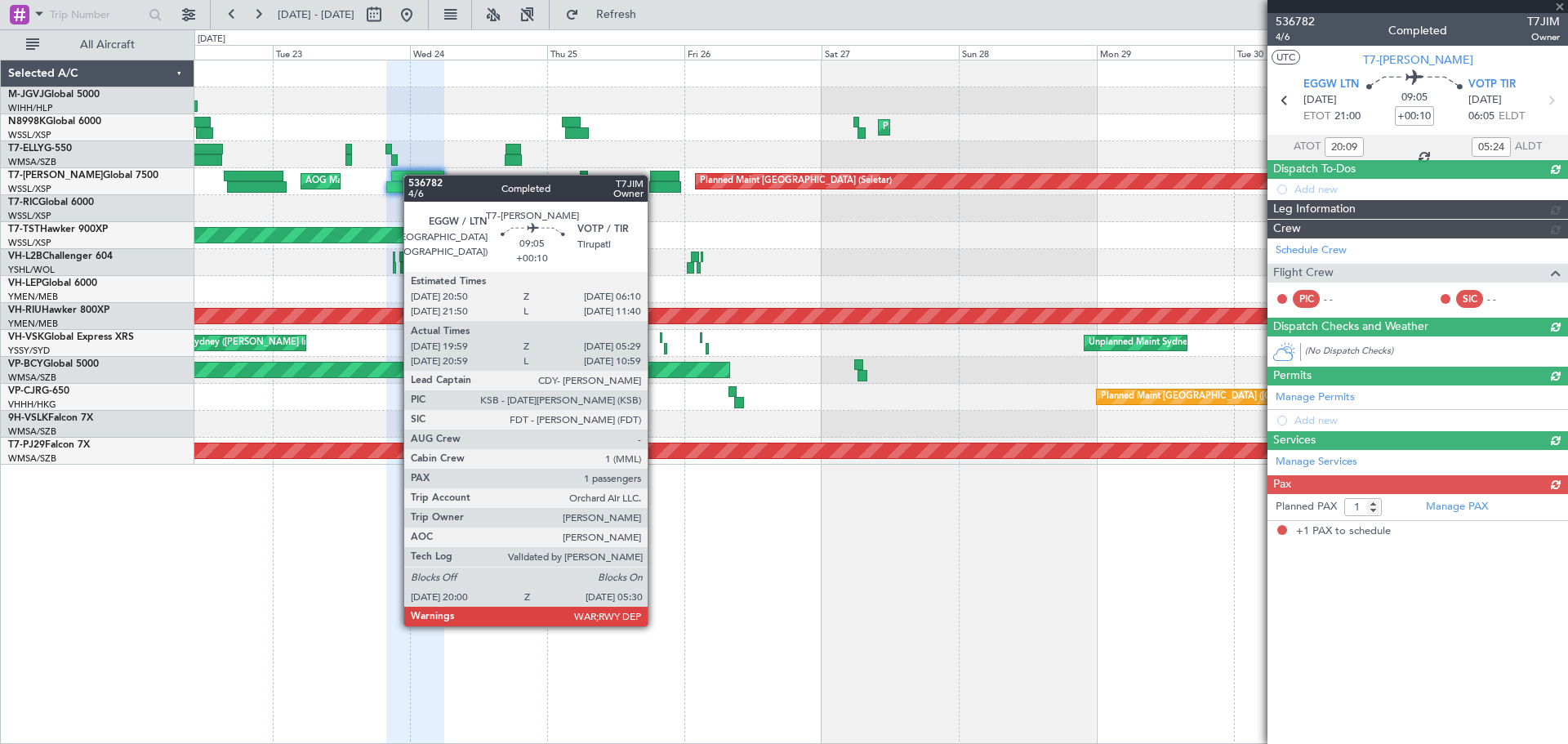
scroll to position [0, 0]
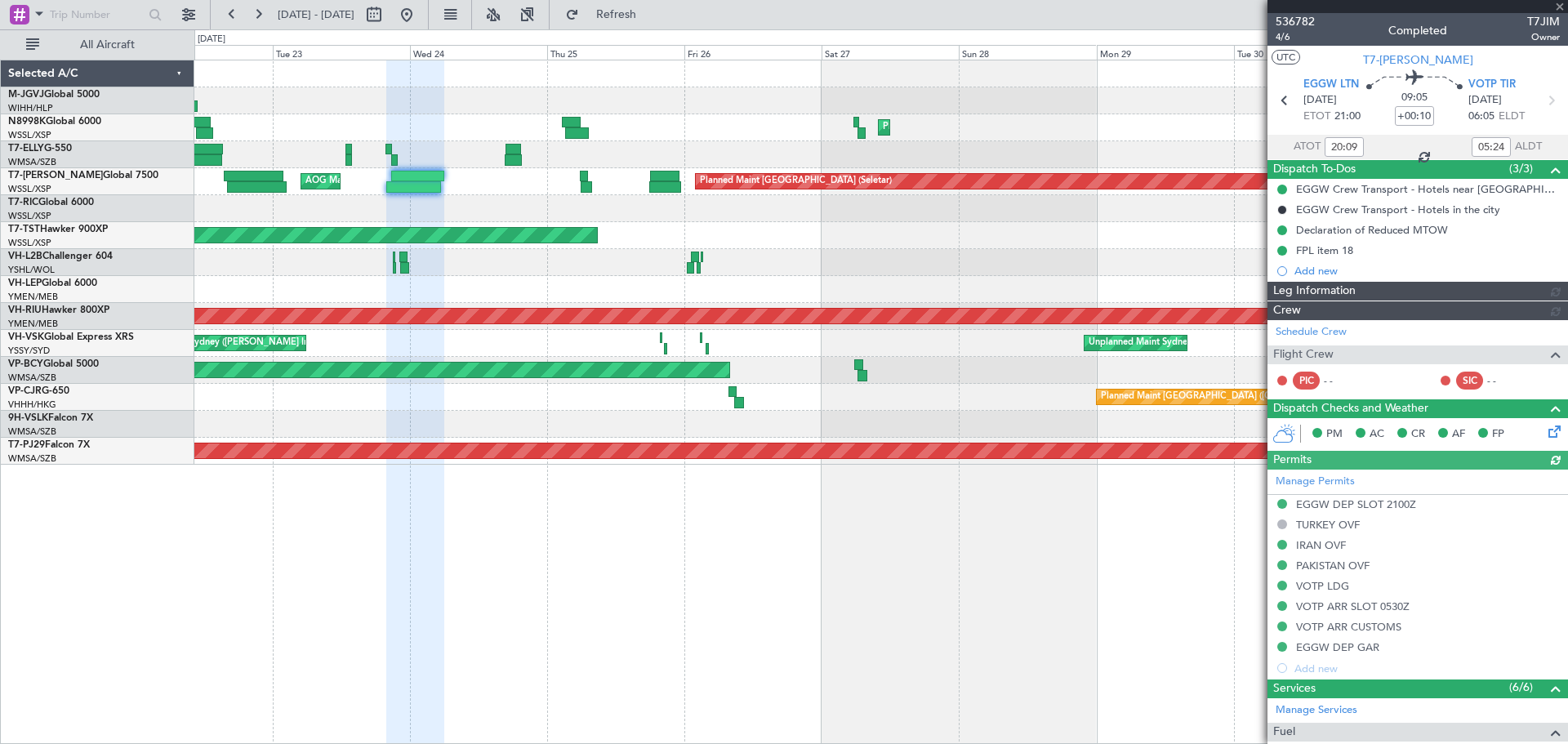
type input "[PERSON_NAME] (HHAFI)"
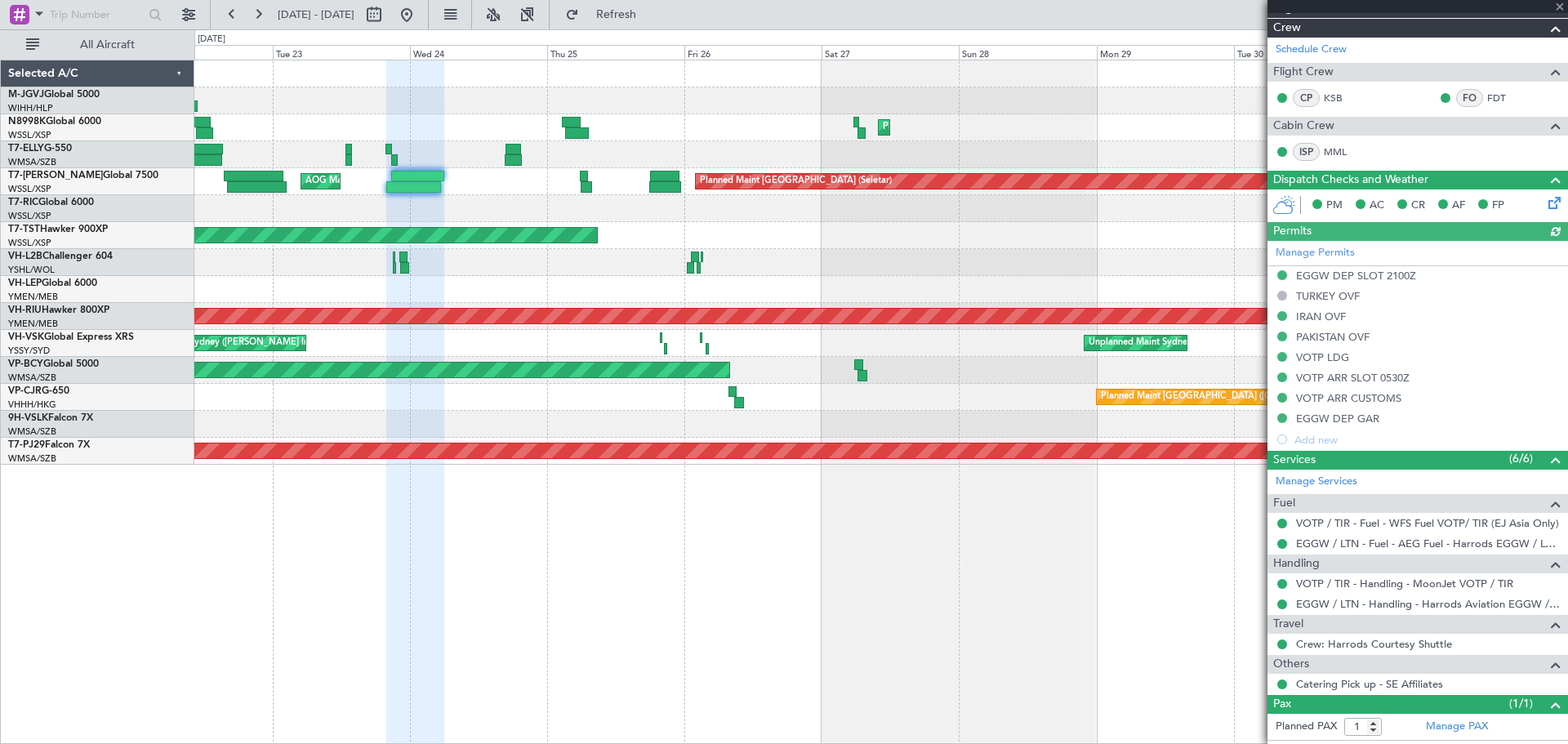
scroll to position [315, 0]
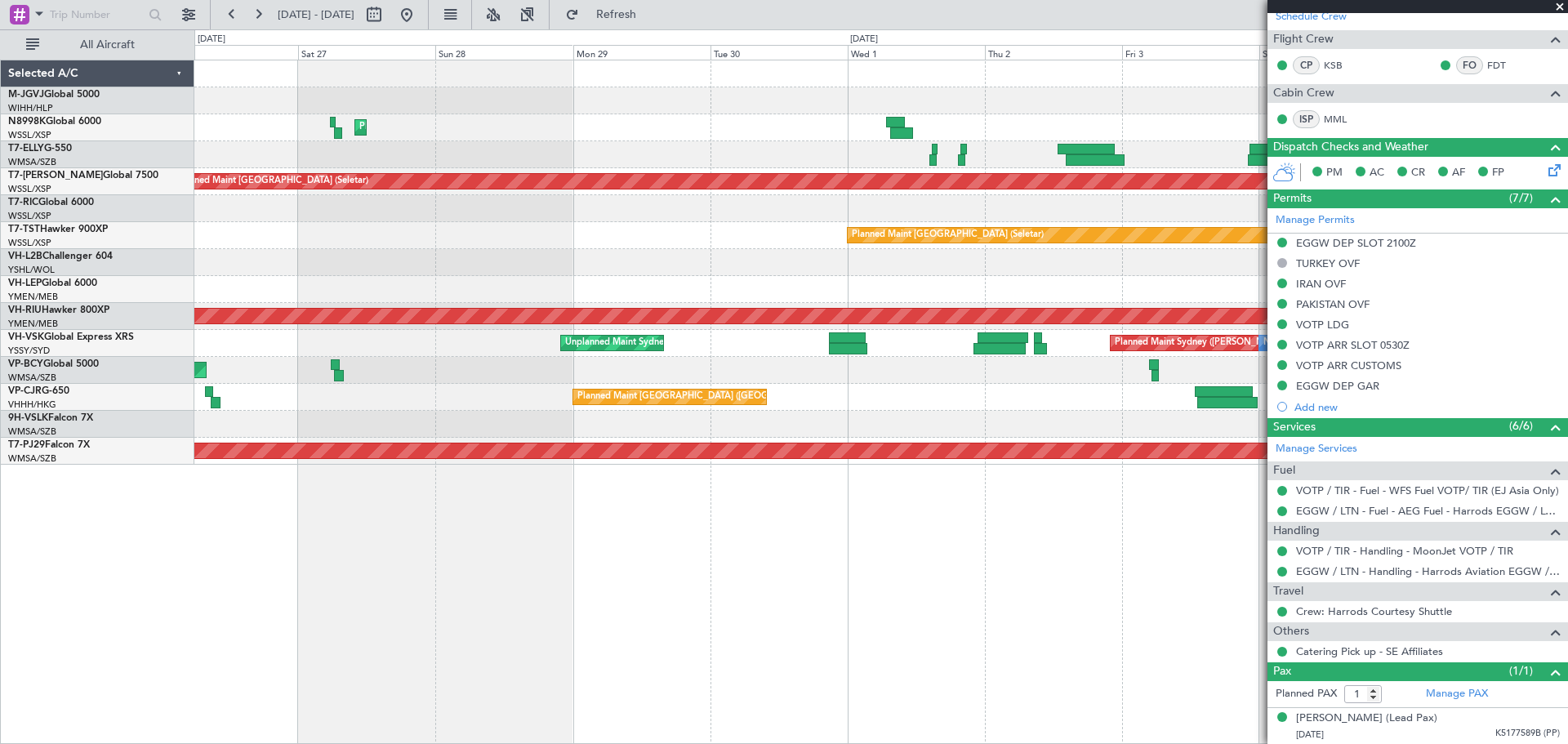
click at [376, 308] on div "Planned Maint [GEOGRAPHIC_DATA] ([GEOGRAPHIC_DATA] Intl) Planned Maint [GEOGRAP…" at bounding box center [881, 262] width 1372 height 404
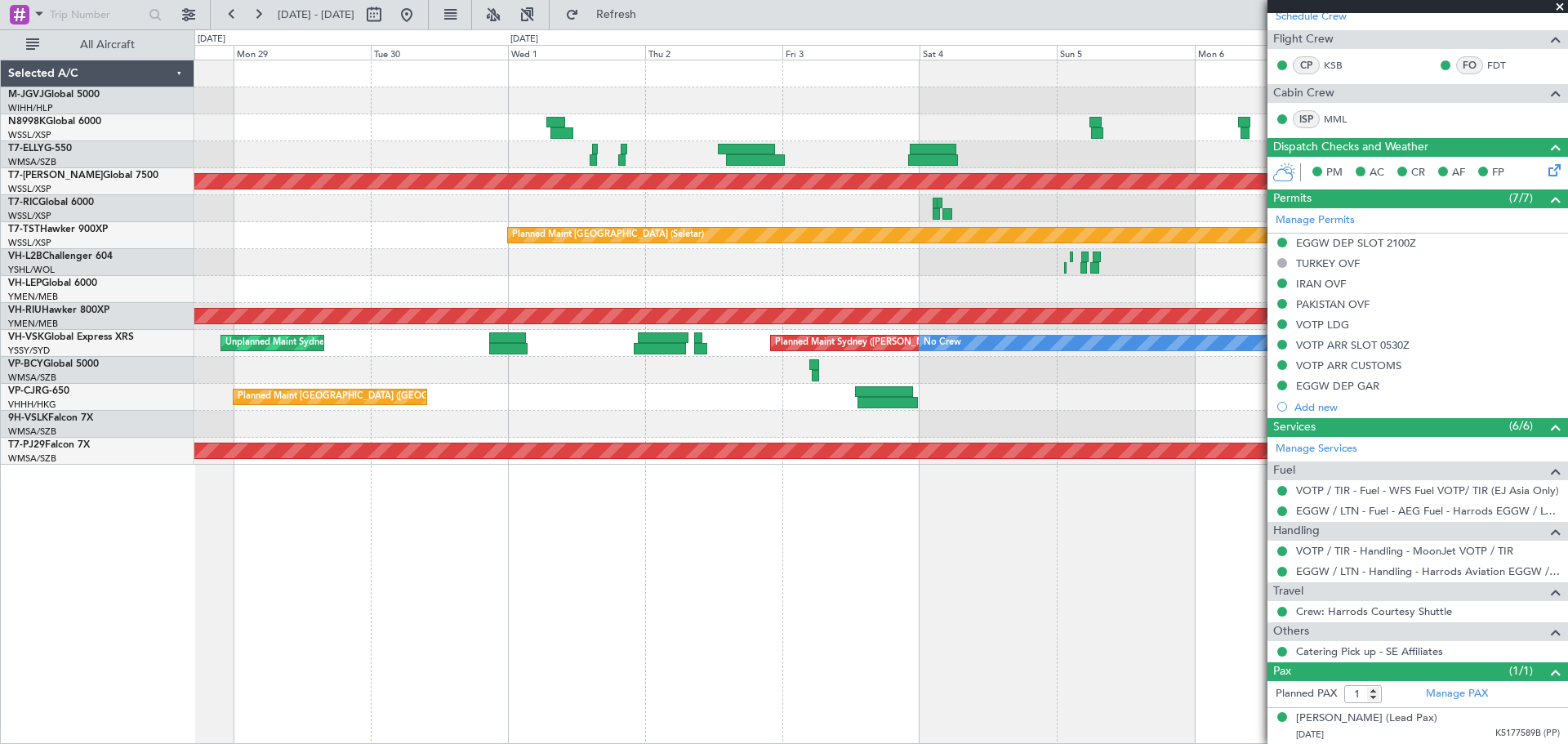
click at [285, 339] on div "Planned Maint [GEOGRAPHIC_DATA] ([GEOGRAPHIC_DATA] Intl) Planned Maint [GEOGRAP…" at bounding box center [881, 262] width 1372 height 404
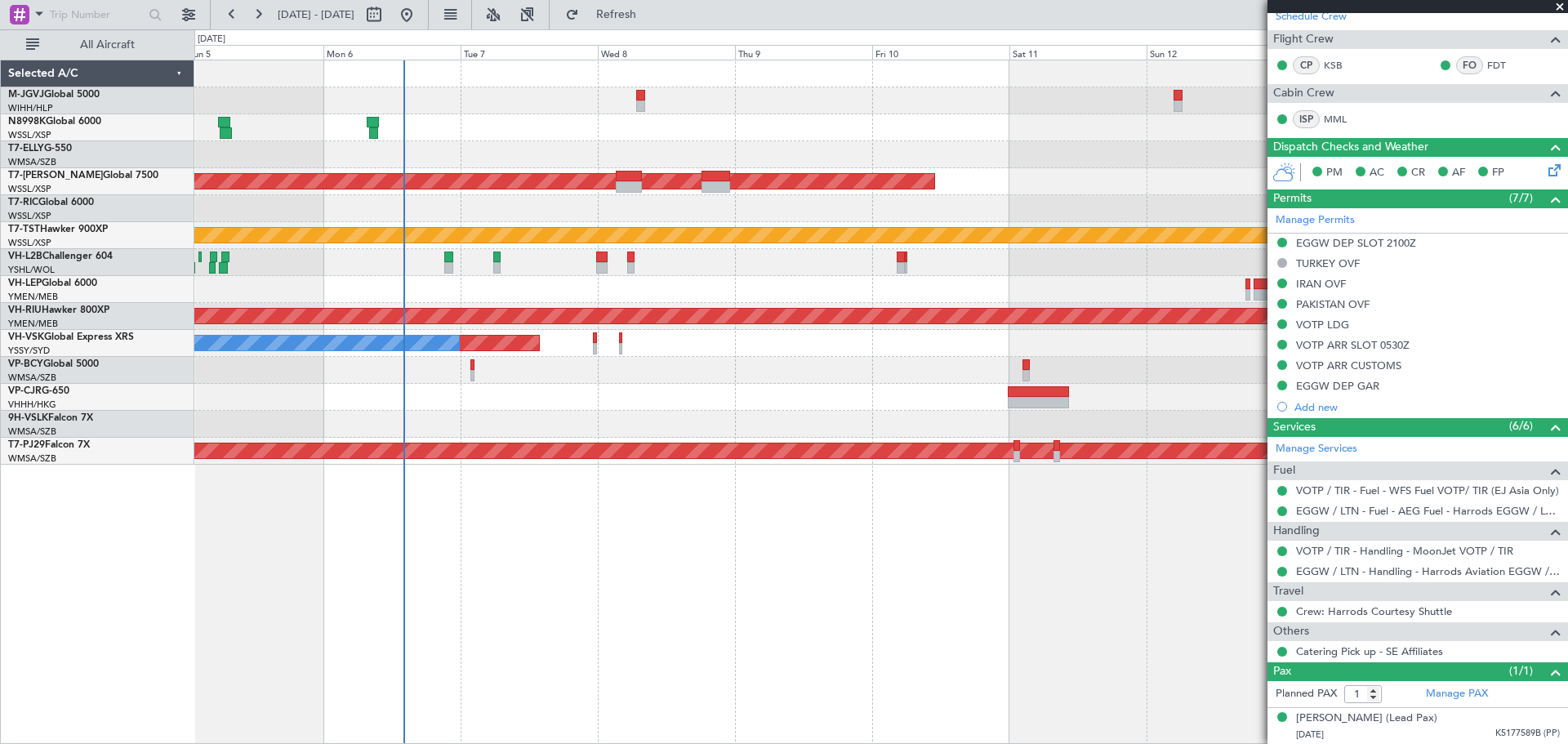
click at [325, 327] on div "Planned Maint [GEOGRAPHIC_DATA] (Seletar) Planned Maint [GEOGRAPHIC_DATA] (Sele…" at bounding box center [881, 262] width 1372 height 404
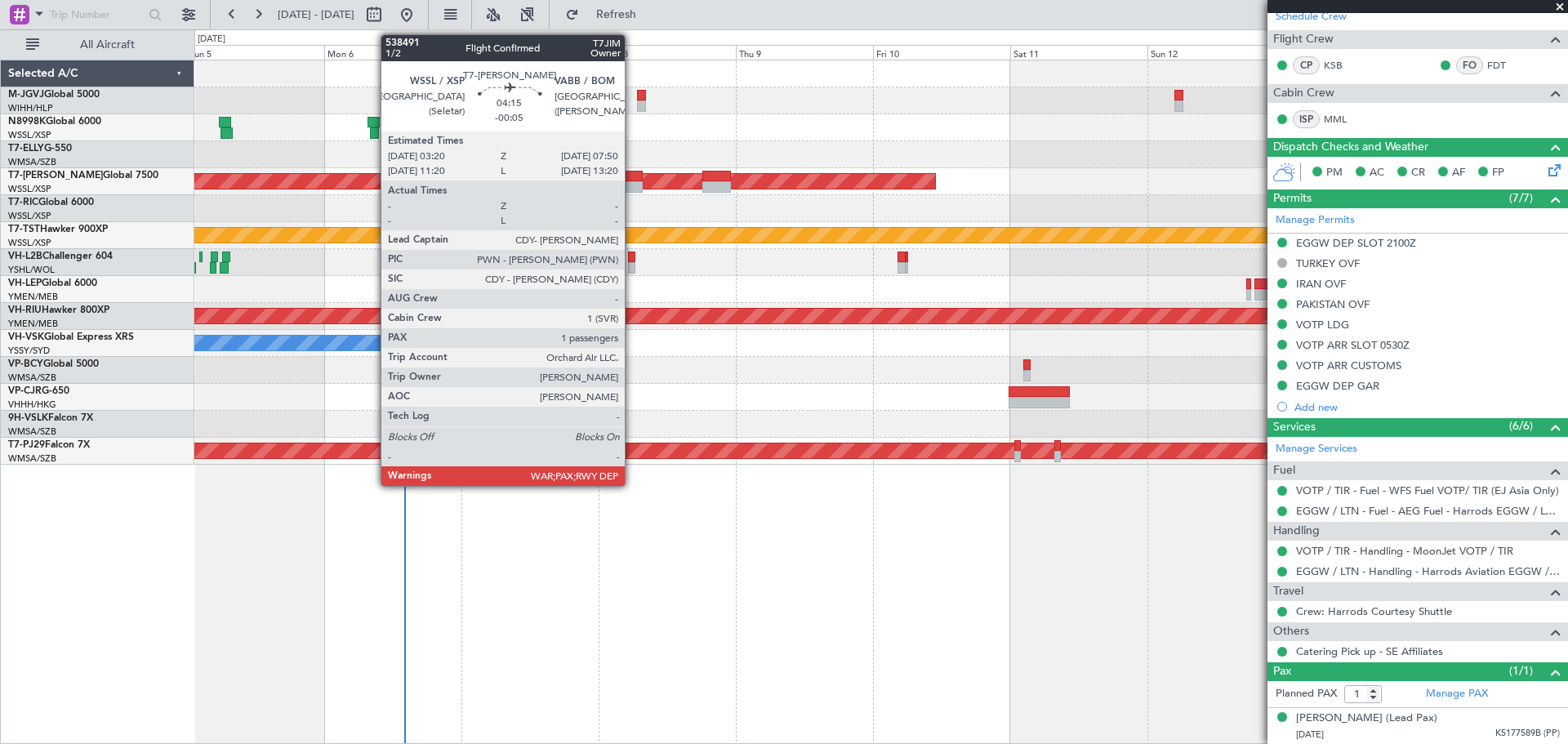
click at [632, 183] on div at bounding box center [629, 187] width 26 height 11
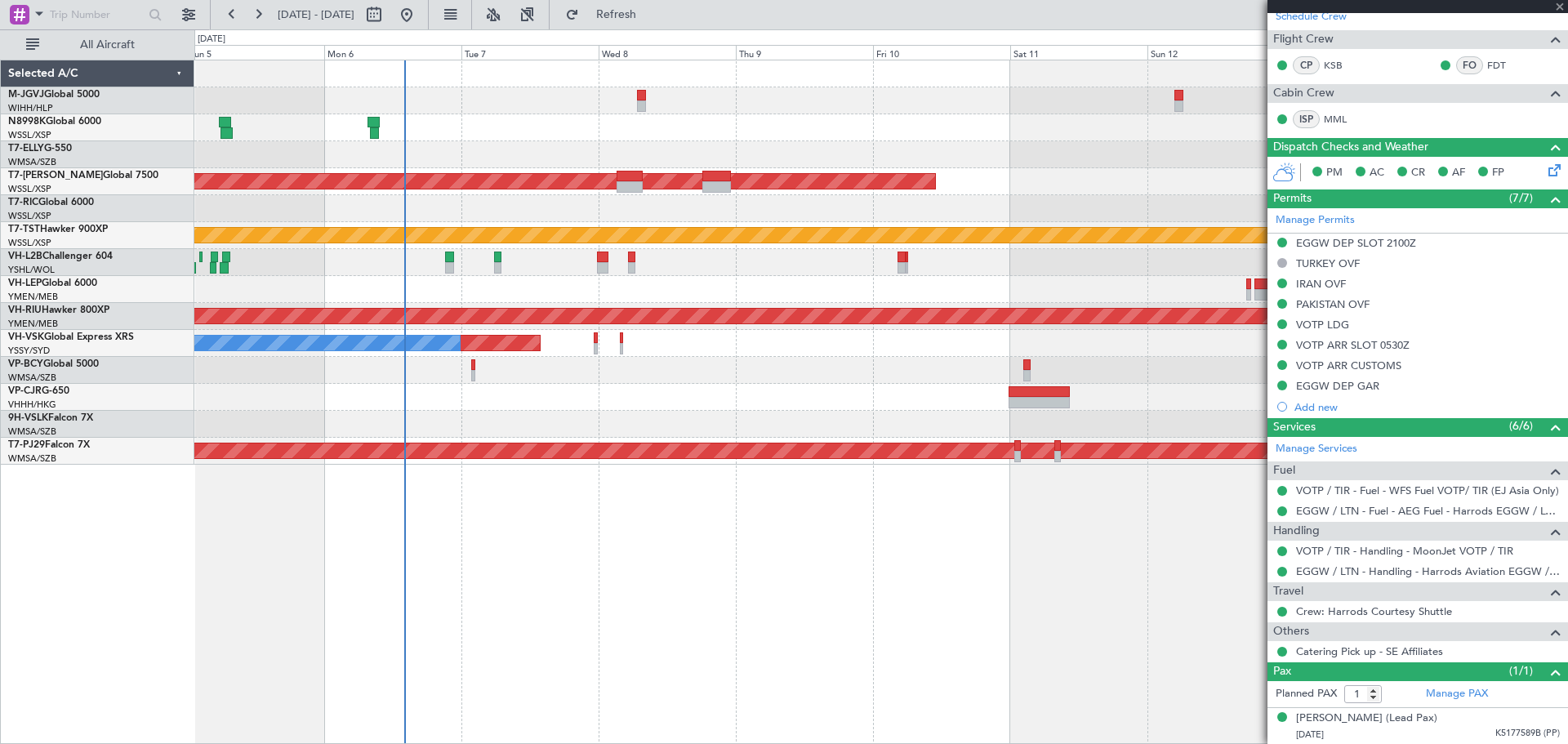
type input "-00:05"
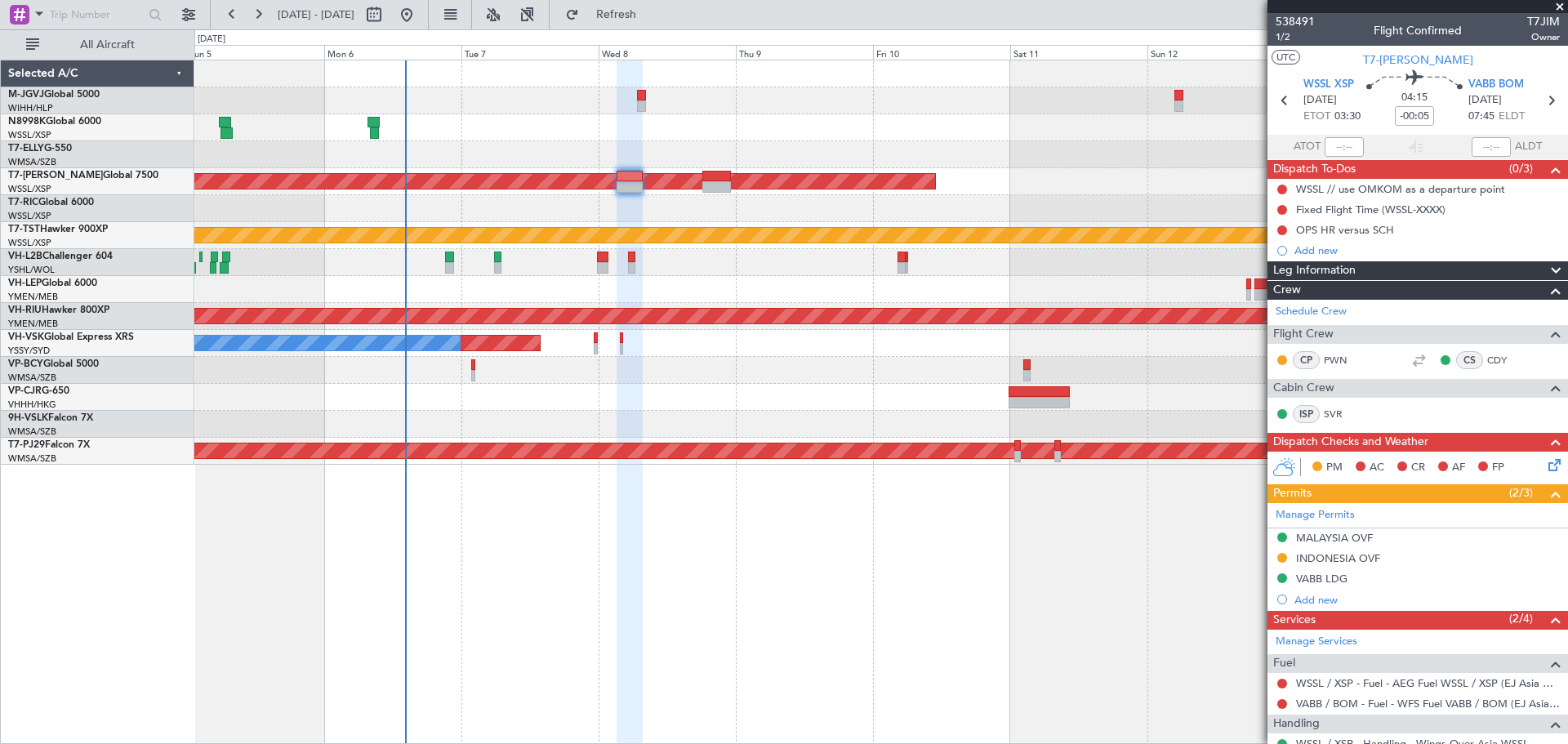
scroll to position [113, 0]
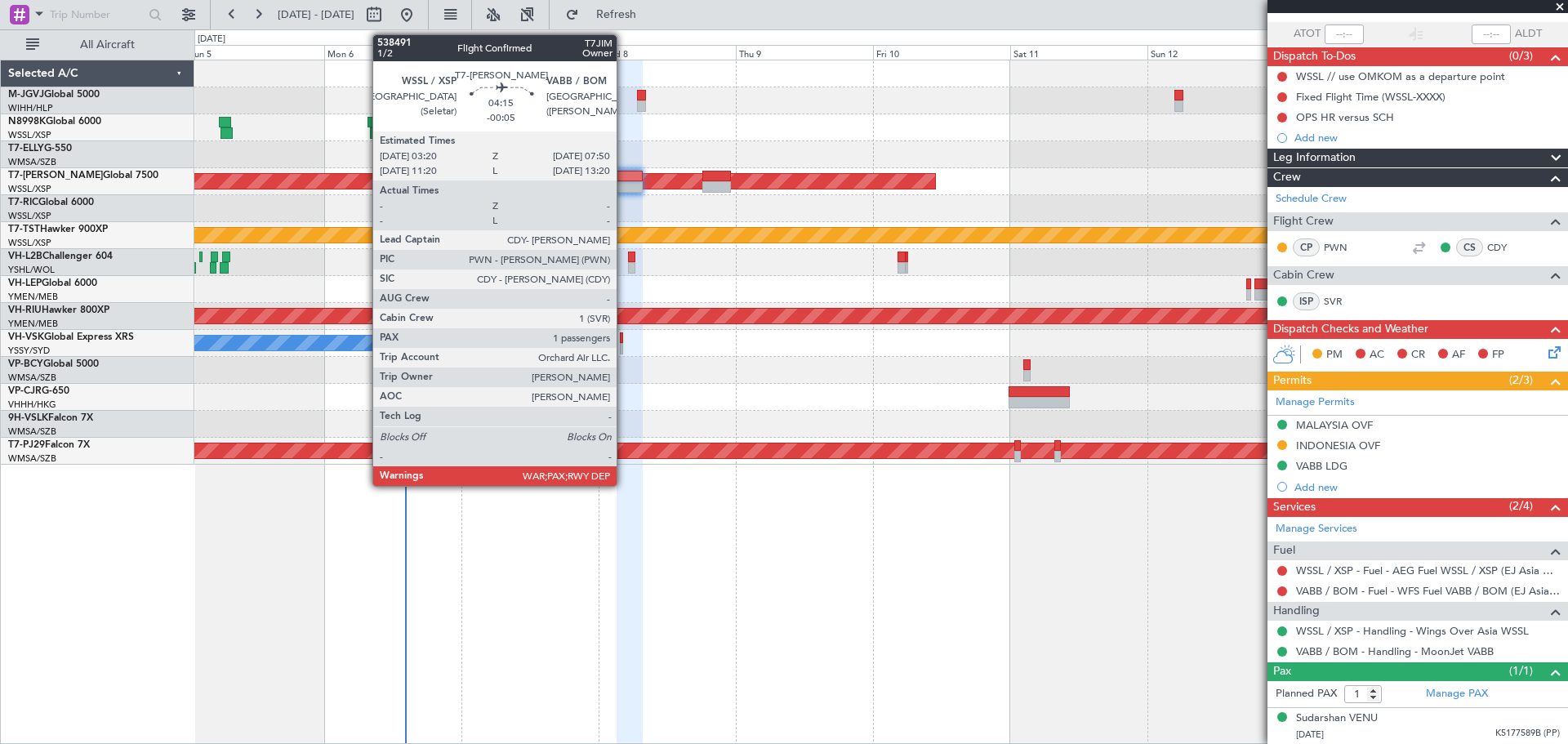
click at [624, 179] on div at bounding box center [629, 176] width 26 height 11
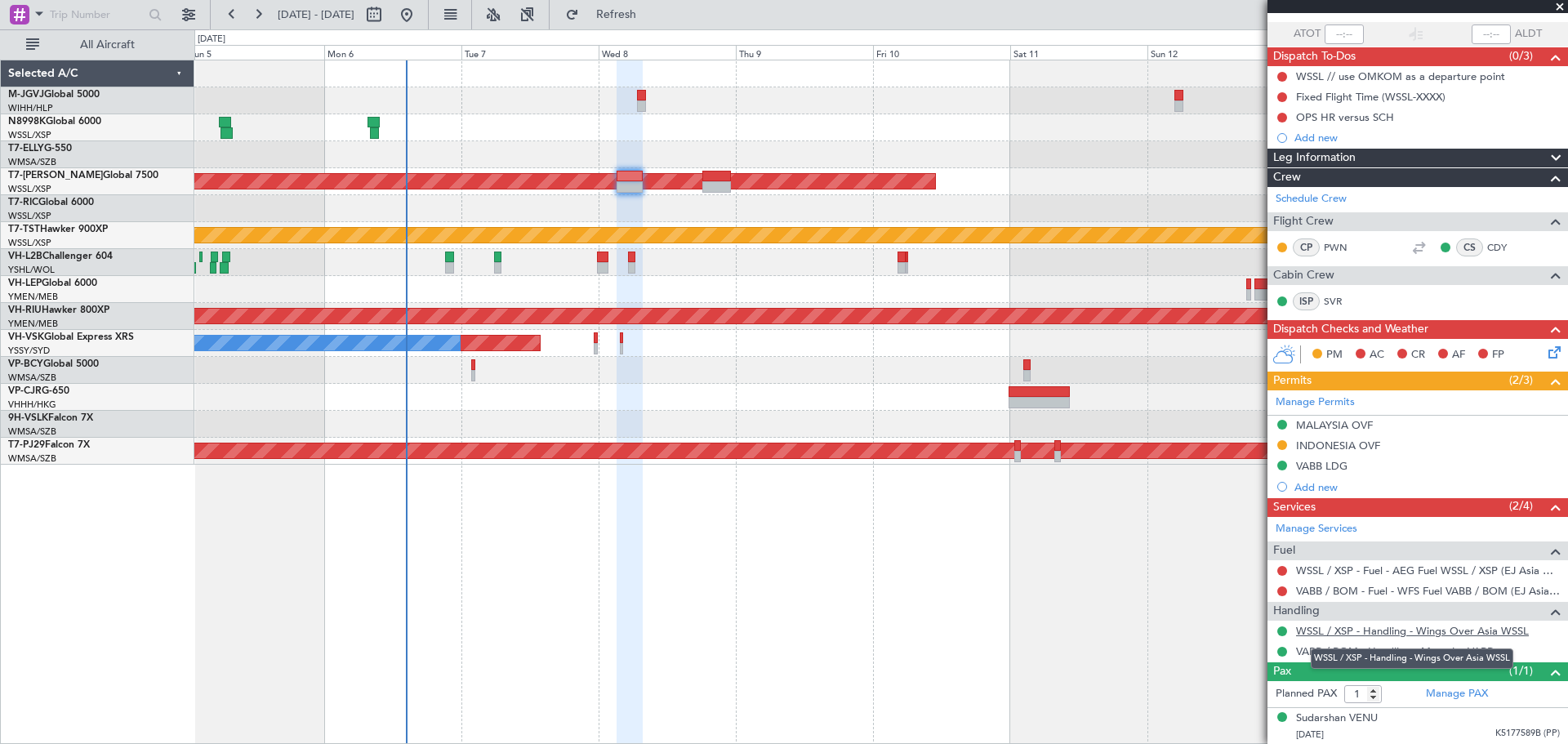
click at [1306, 632] on link "WSSL / XSP - Handling - Wings Over Asia WSSL" at bounding box center [1412, 631] width 233 height 14
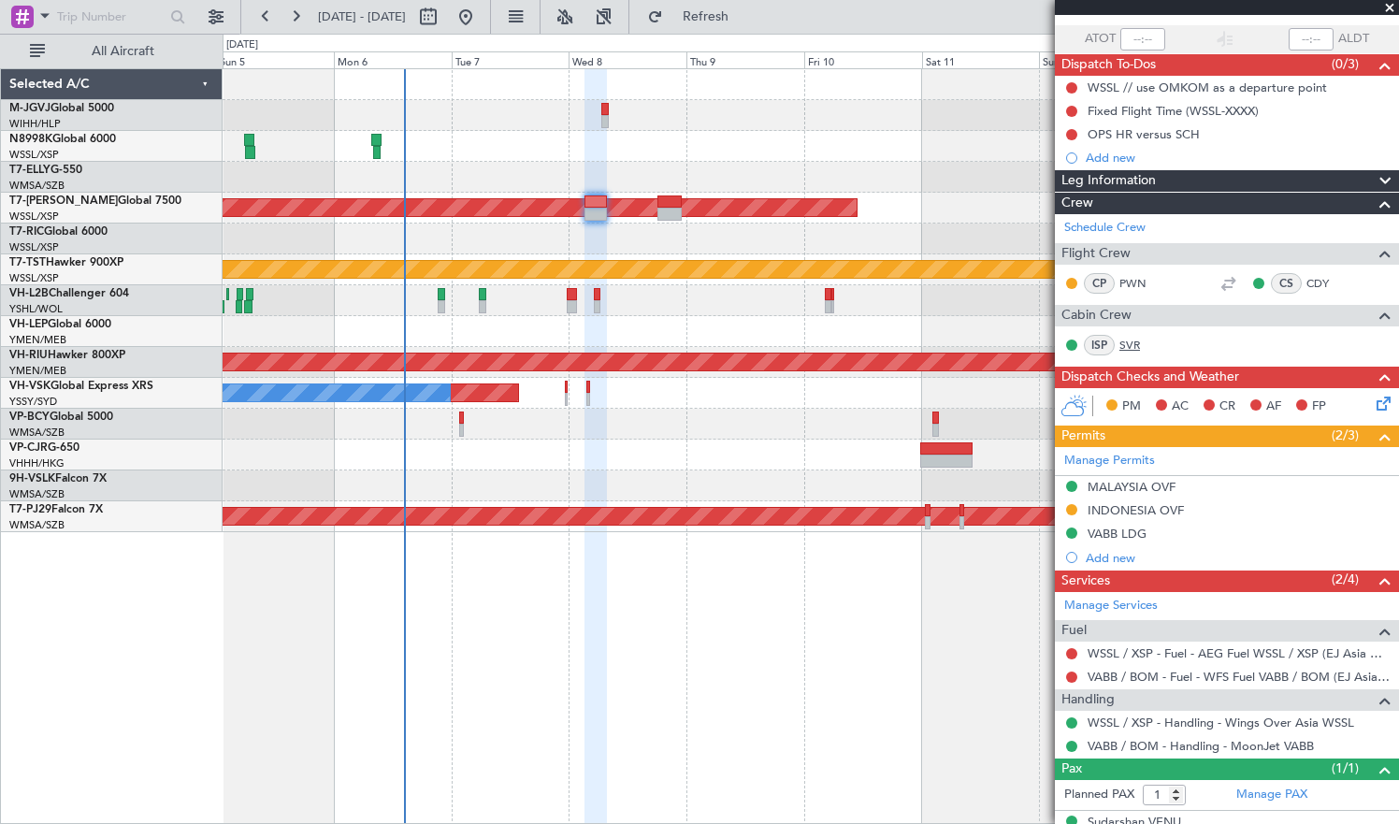
scroll to position [157, 0]
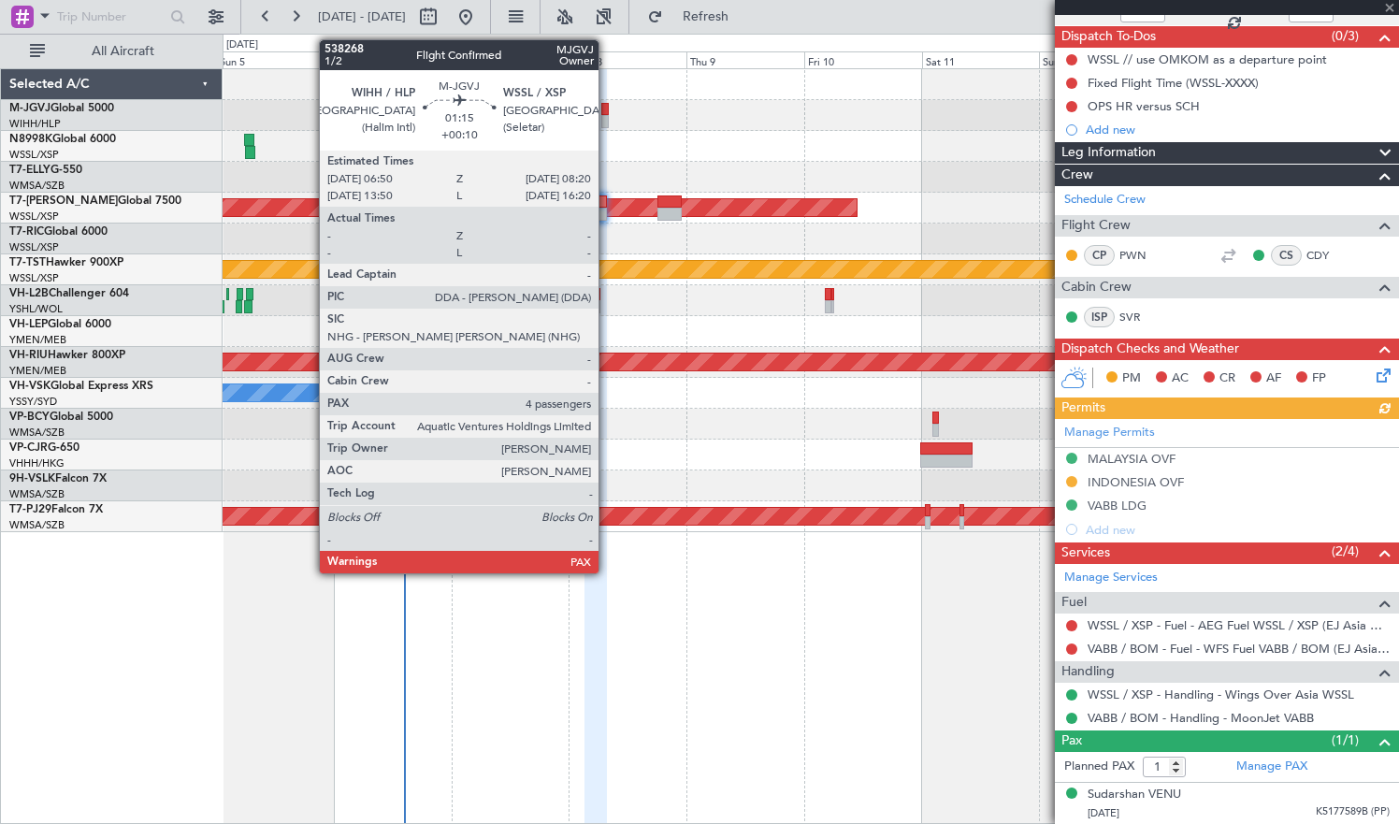
click at [607, 118] on div at bounding box center [604, 121] width 7 height 13
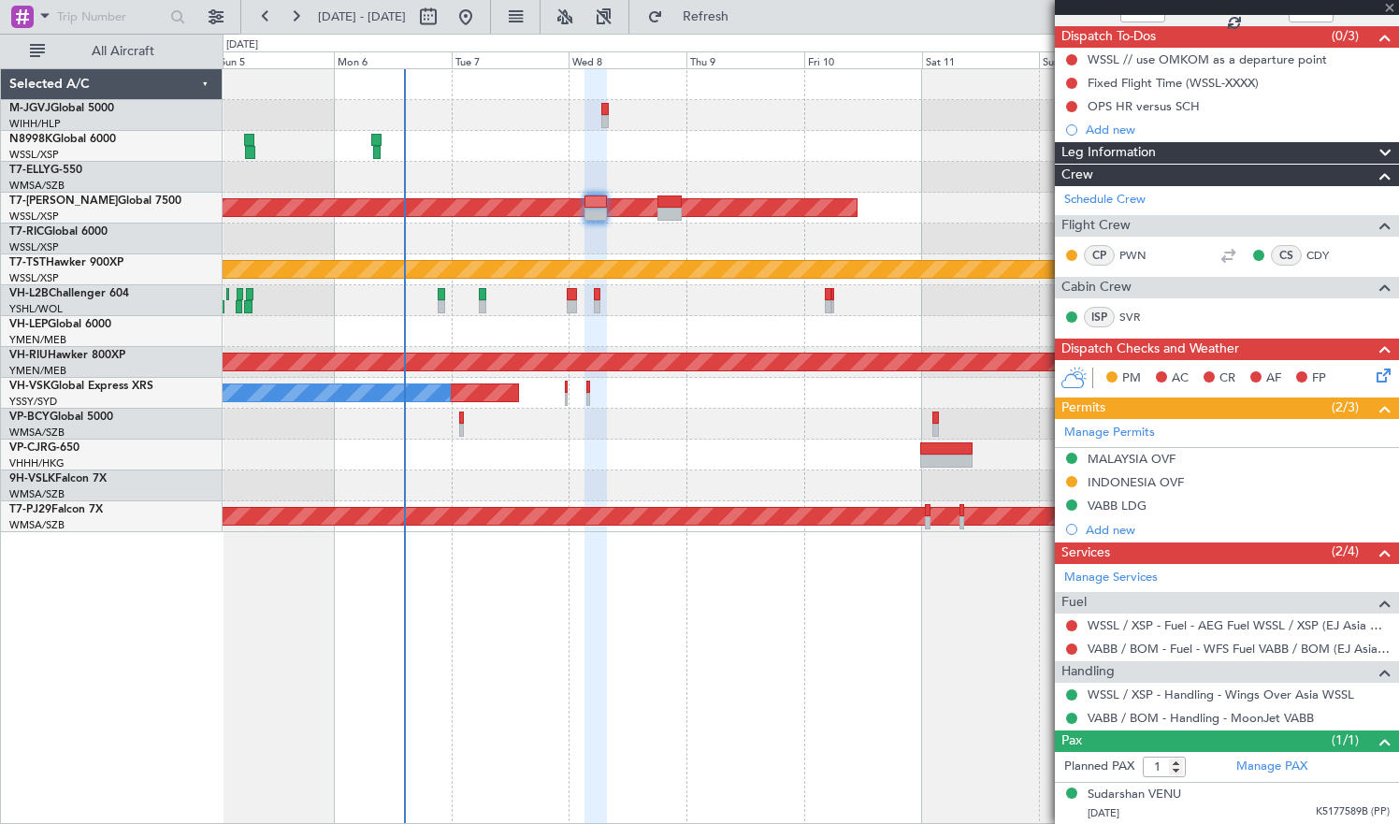
type input "+00:10"
type input "4"
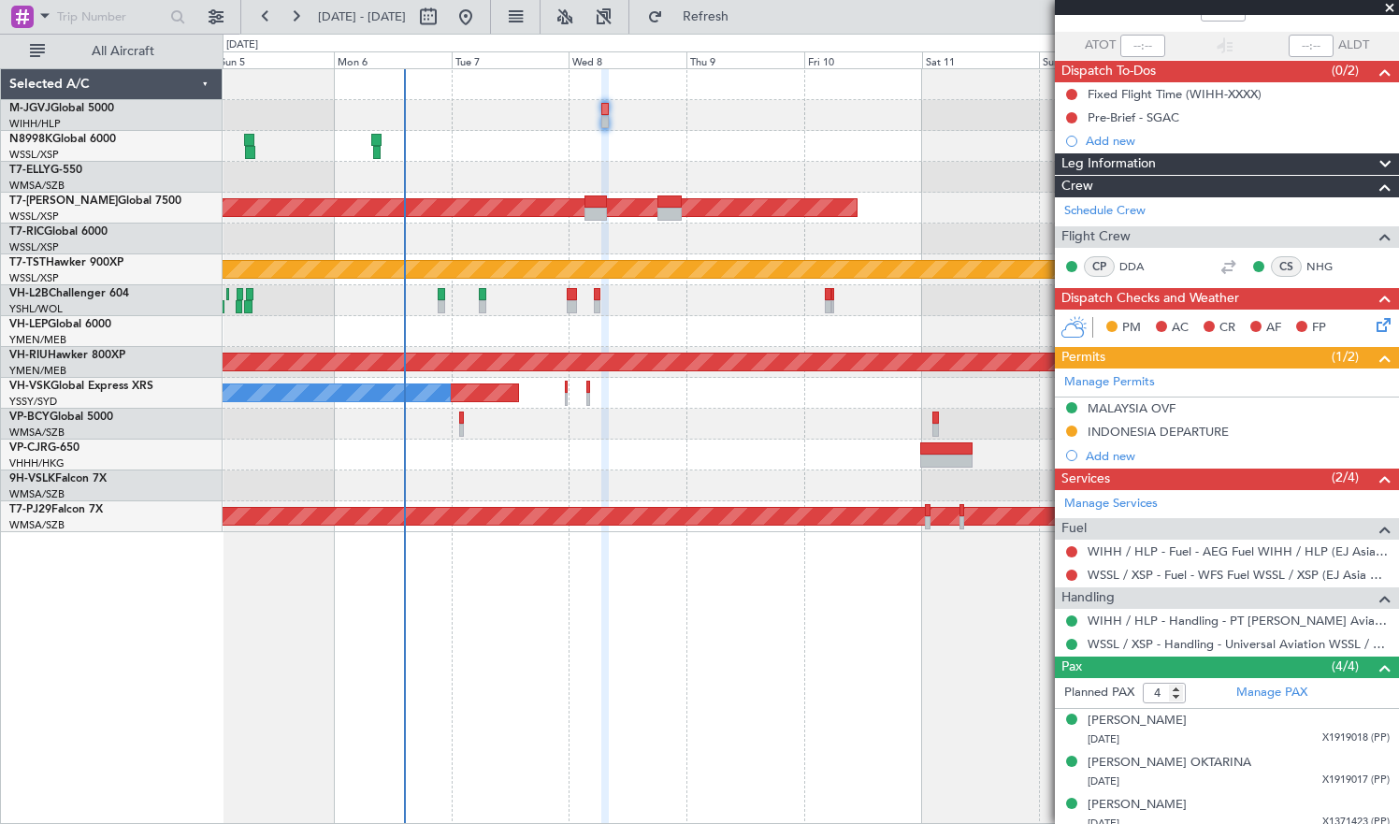
scroll to position [156, 0]
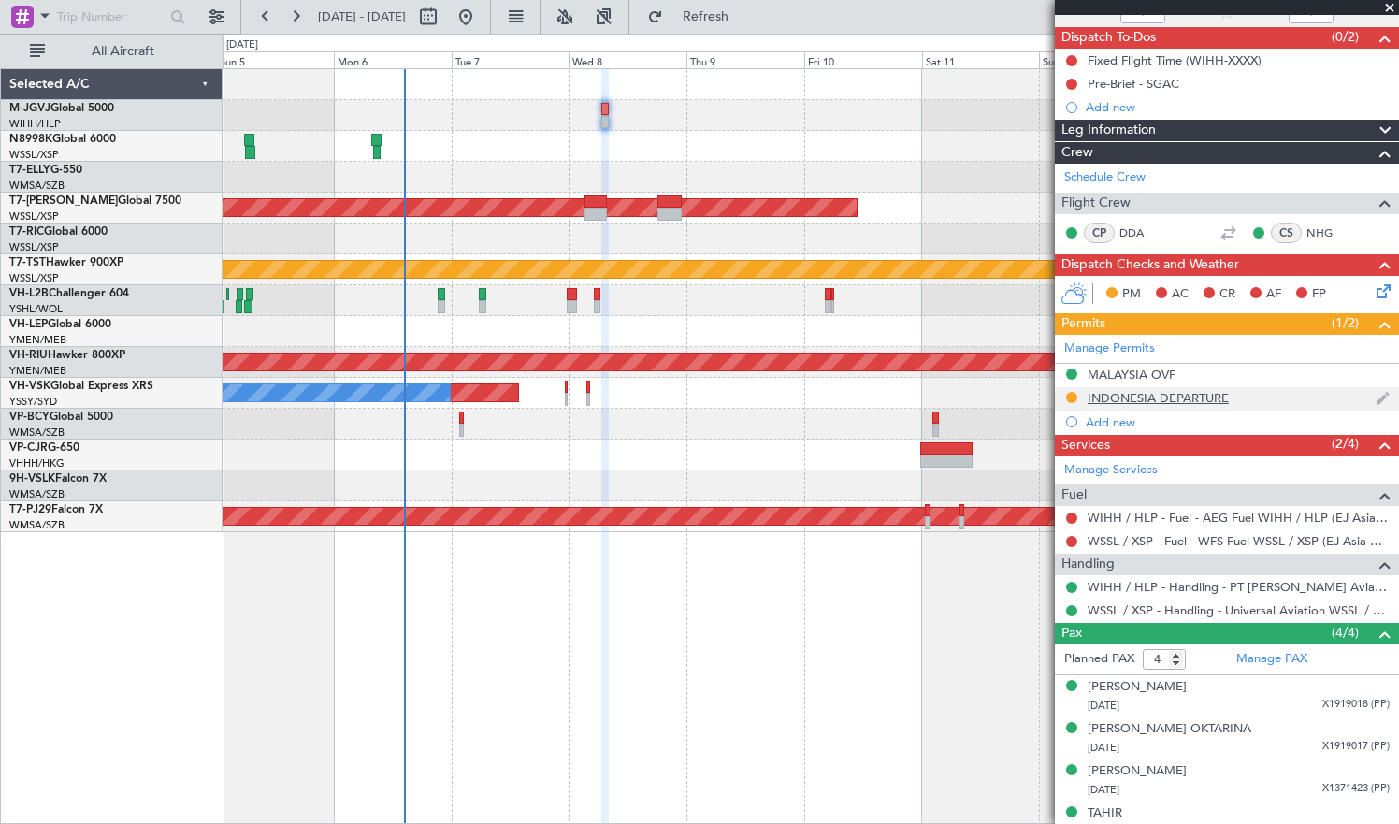
click at [1191, 395] on div "INDONESIA DEPARTURE" at bounding box center [1158, 398] width 141 height 16
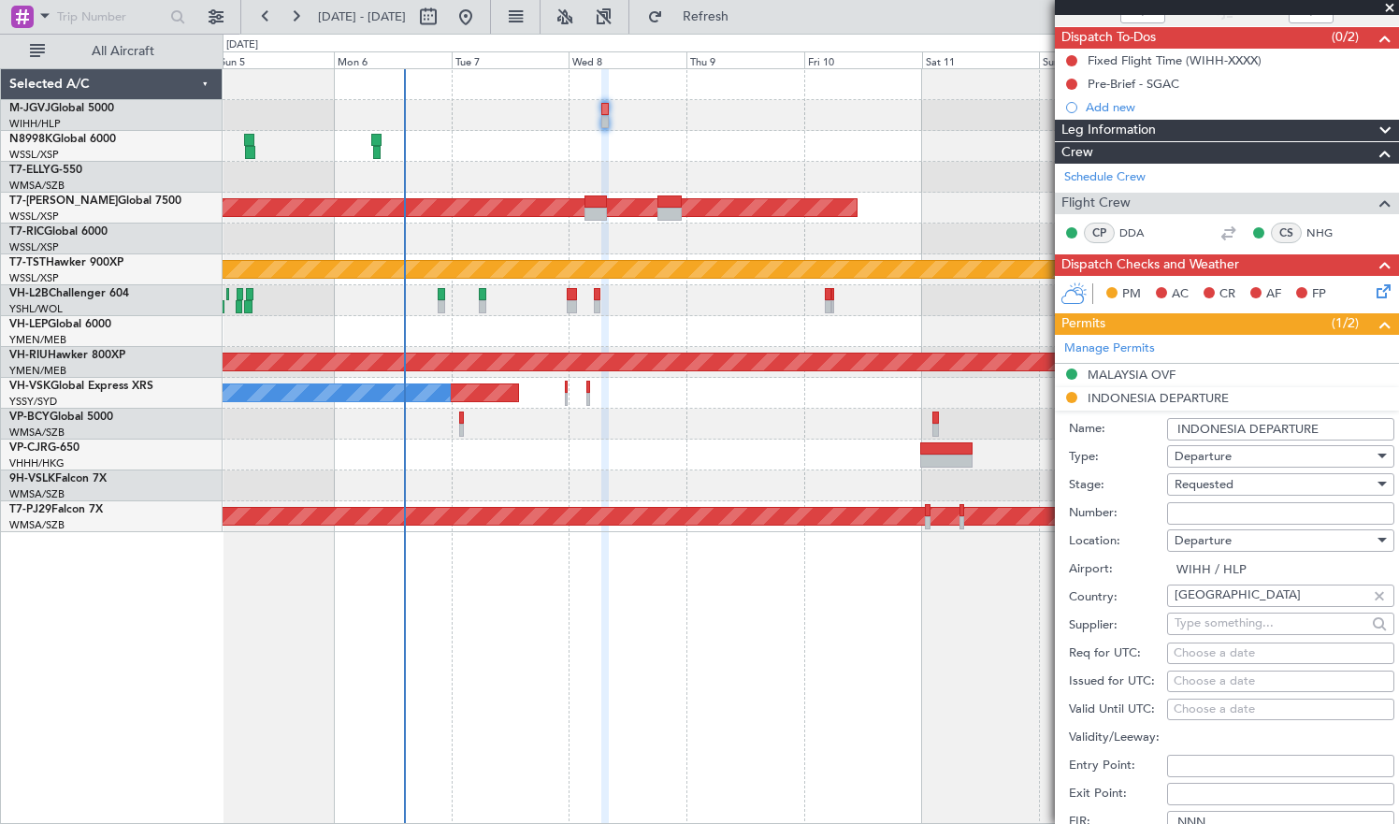
click at [1218, 503] on input "Number:" at bounding box center [1280, 513] width 227 height 22
paste input "SJ15693"
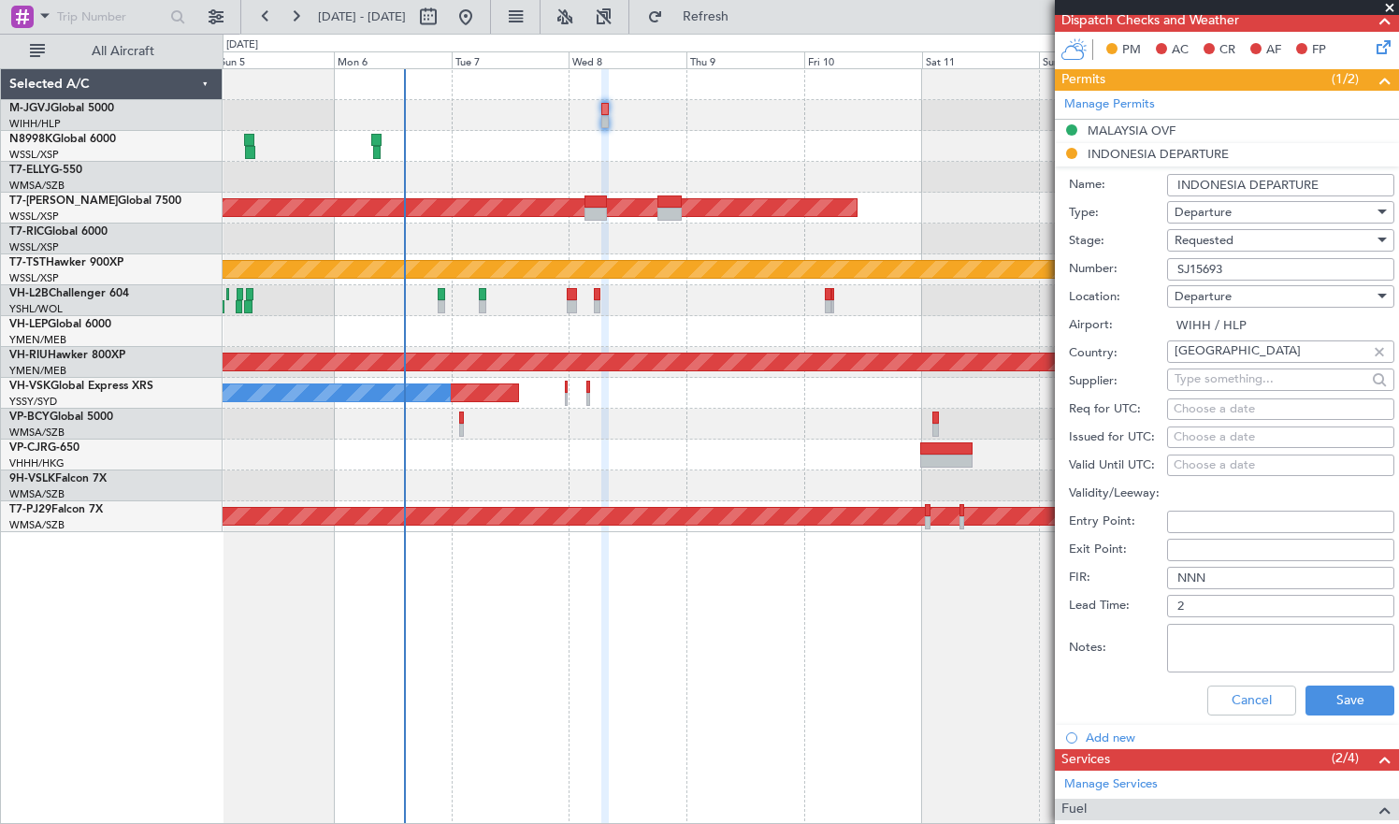
scroll to position [468, 0]
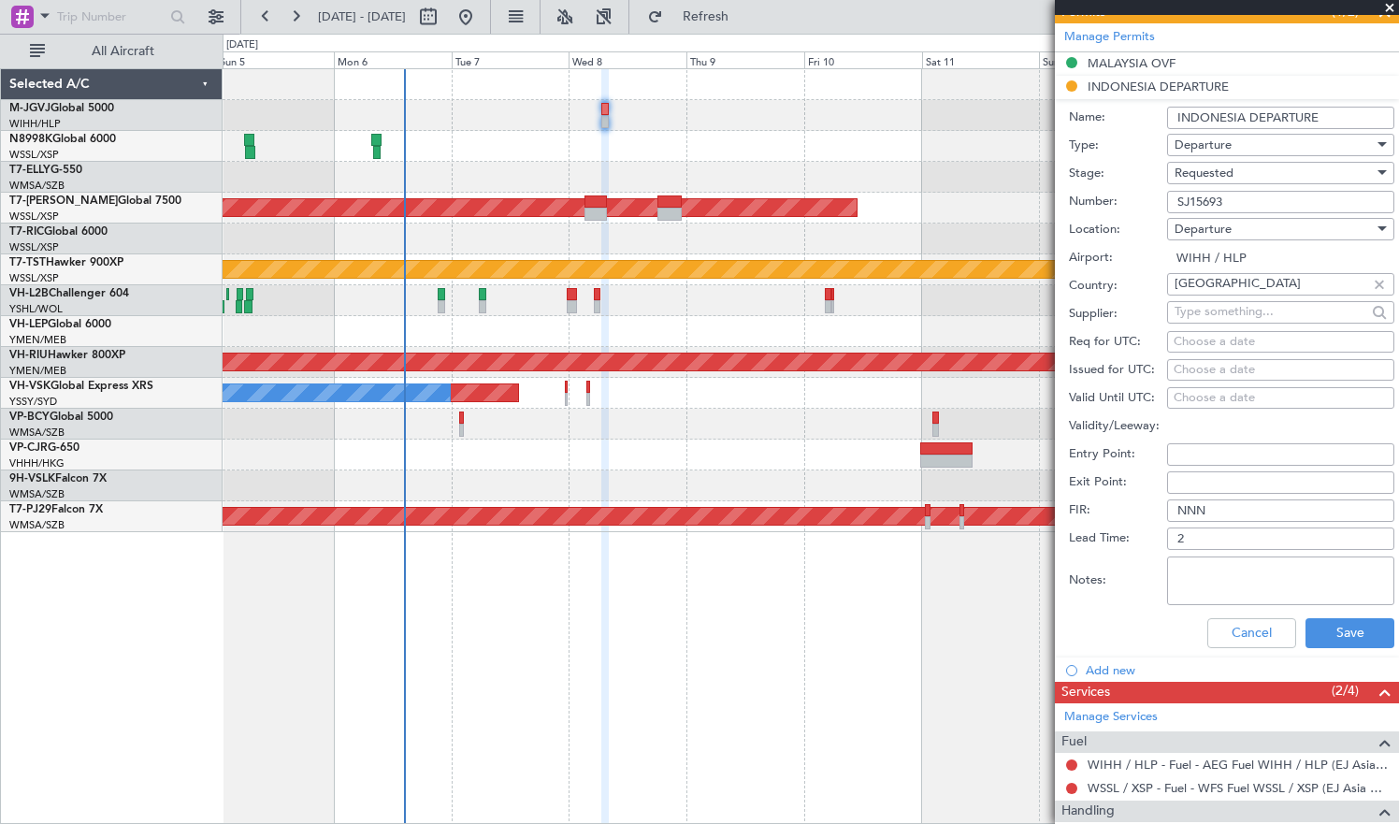
type input "SJ15693"
click at [1206, 584] on textarea "Notes:" at bounding box center [1280, 581] width 227 height 49
type textarea "valid: [DATE]-[DATE]"
click at [1181, 367] on div "Choose a date" at bounding box center [1281, 370] width 214 height 19
select select "10"
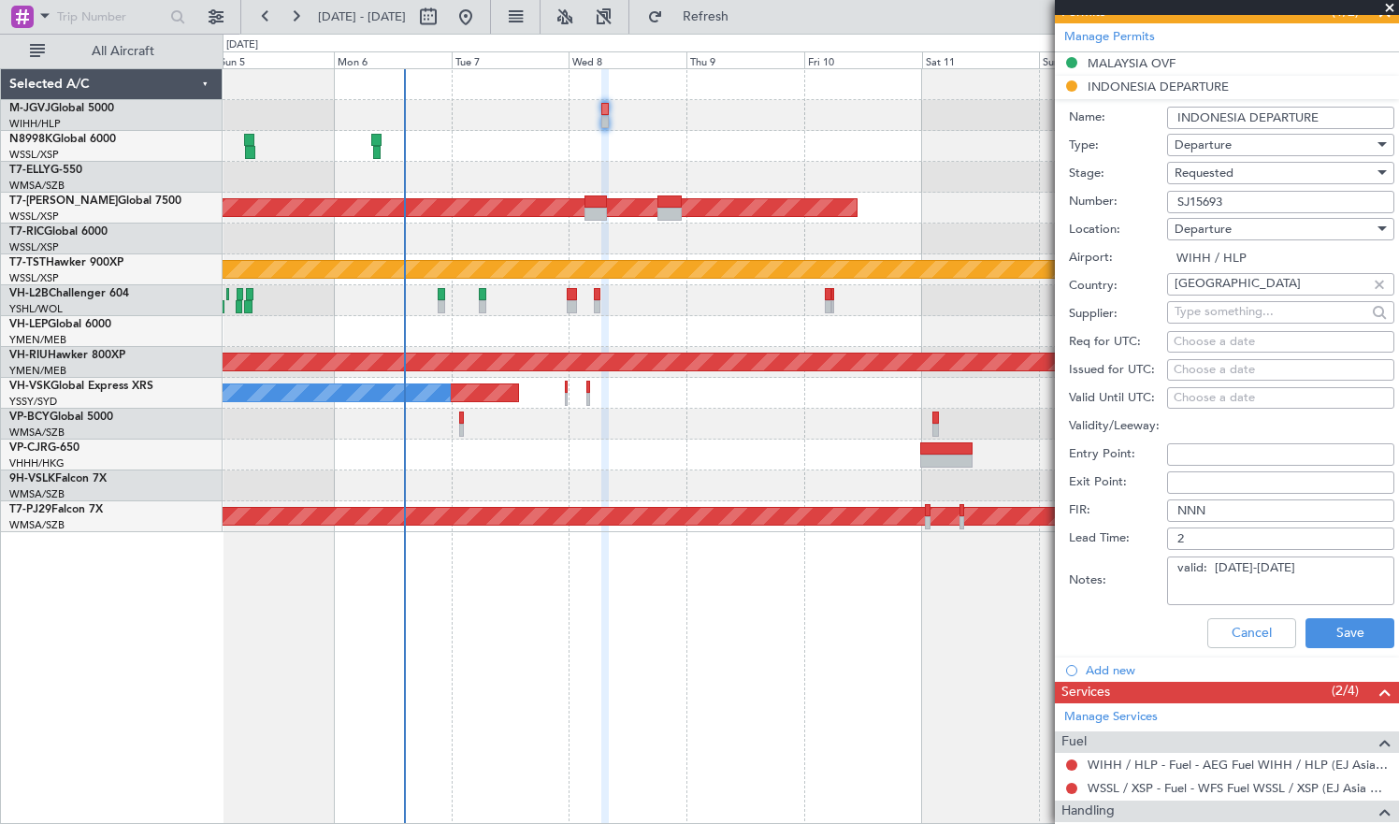
select select "2025"
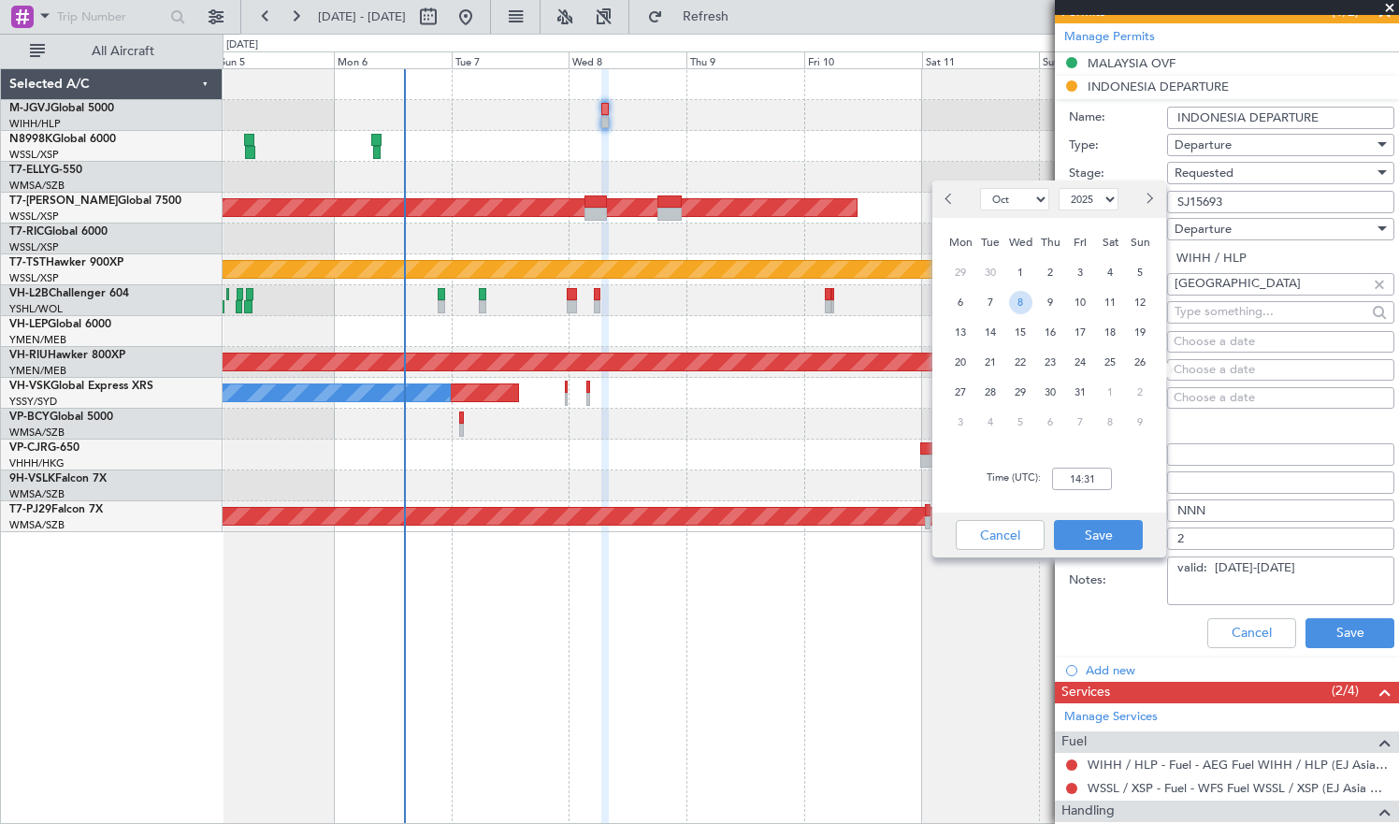
click at [1030, 307] on span "8" at bounding box center [1020, 302] width 23 height 23
click at [1083, 479] on input "00:00" at bounding box center [1082, 479] width 60 height 22
type input "07:00"
click at [1089, 533] on button "Save" at bounding box center [1098, 535] width 89 height 30
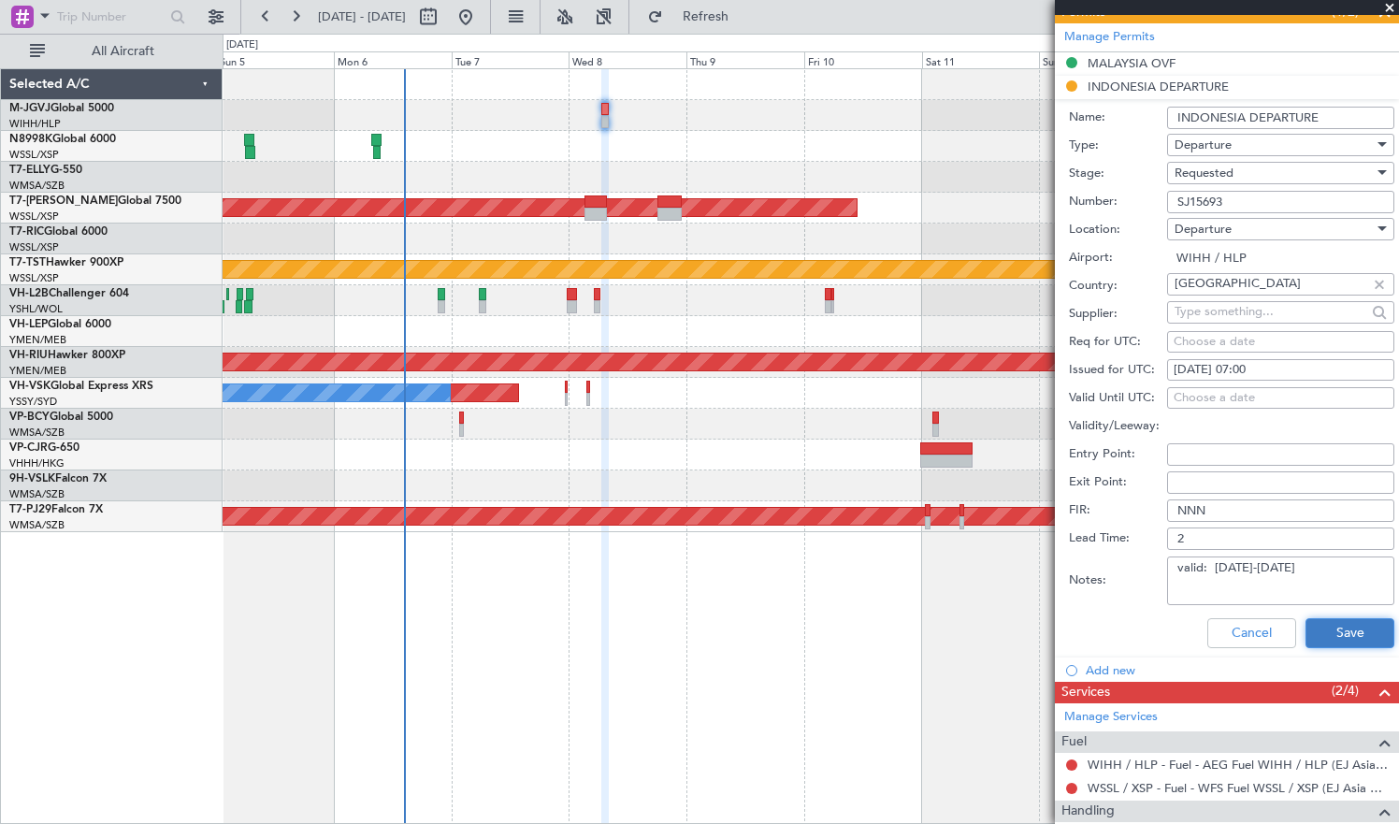
click at [1322, 633] on button "Save" at bounding box center [1350, 633] width 89 height 30
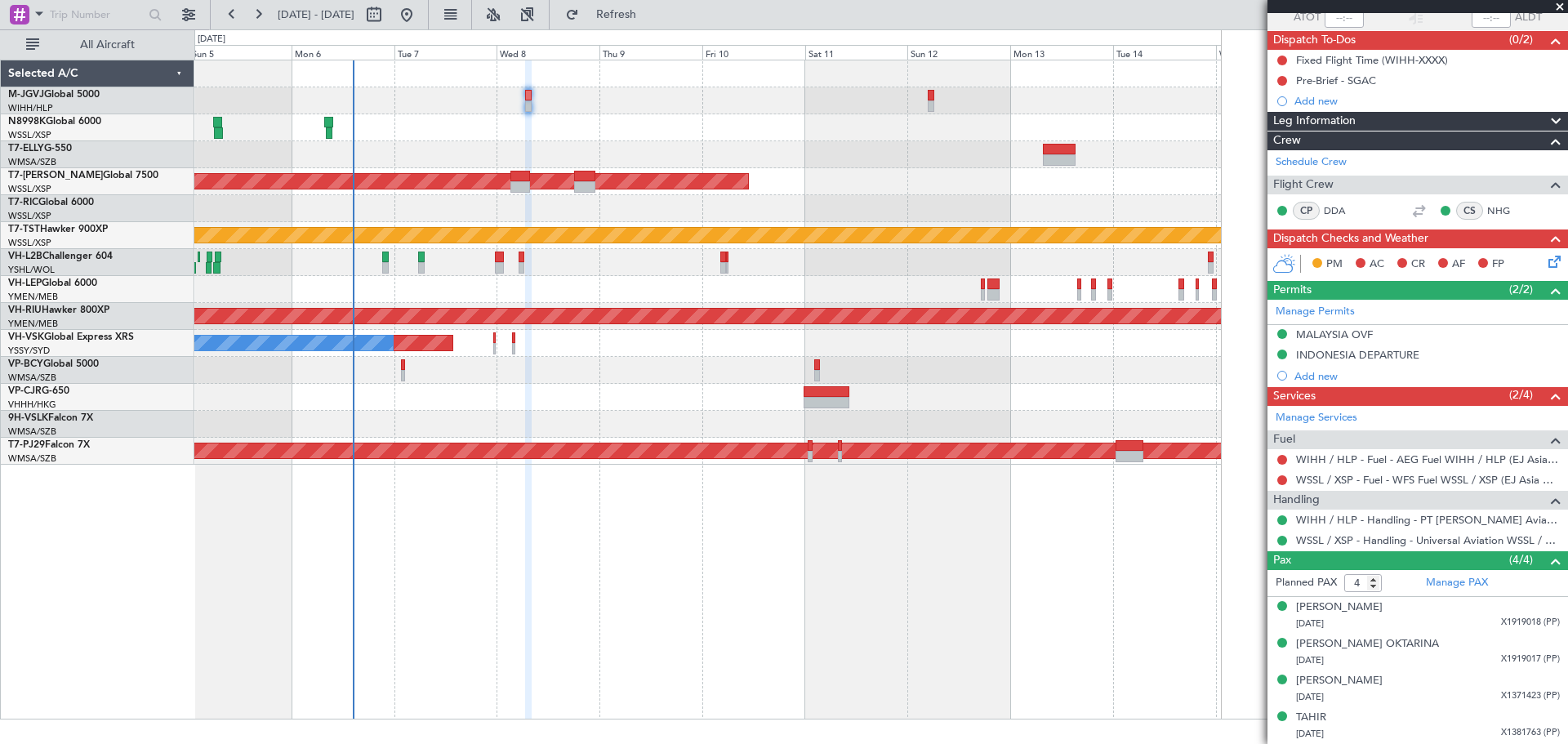
scroll to position [128, 0]
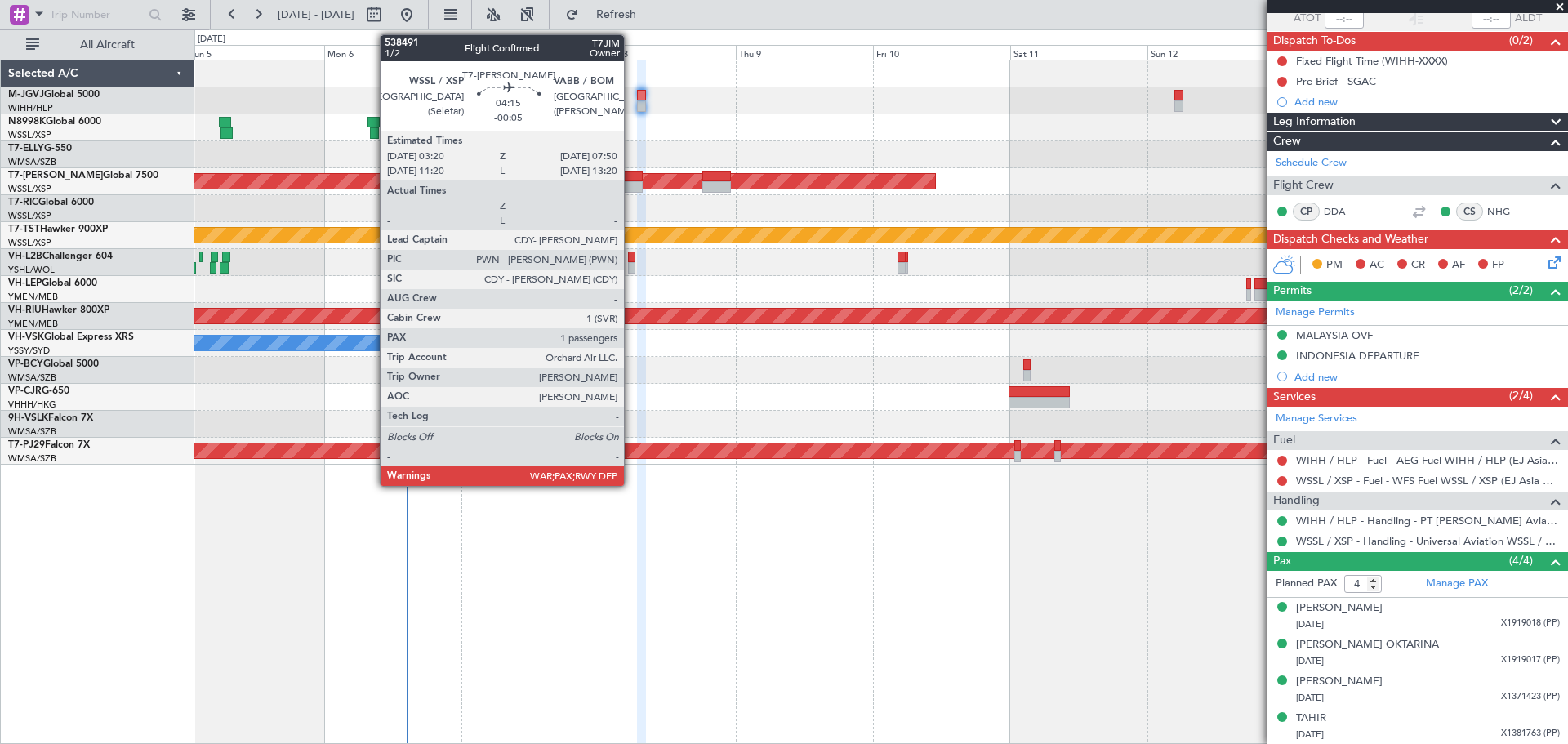
click at [631, 179] on div at bounding box center [629, 176] width 26 height 11
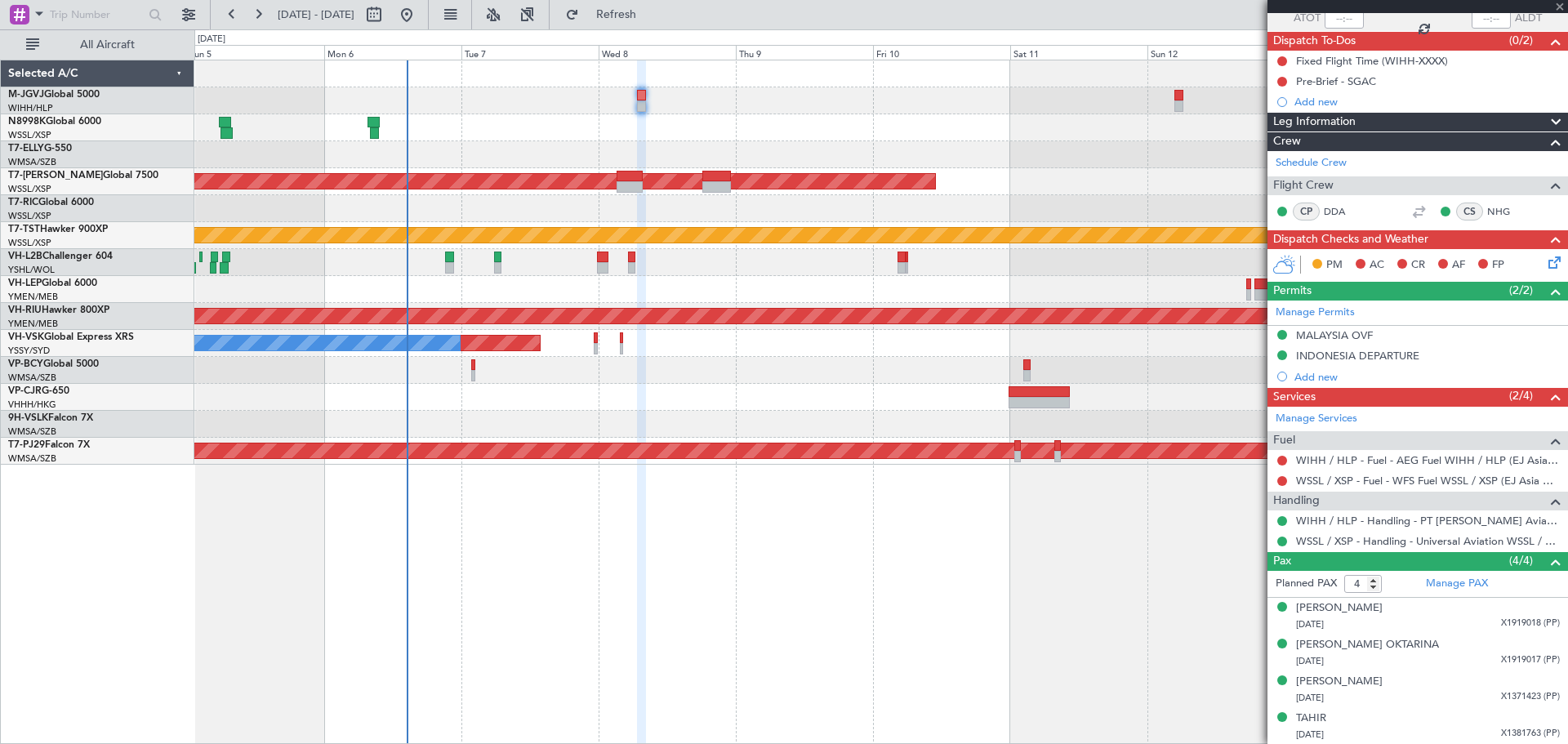
type input "-00:05"
type input "1"
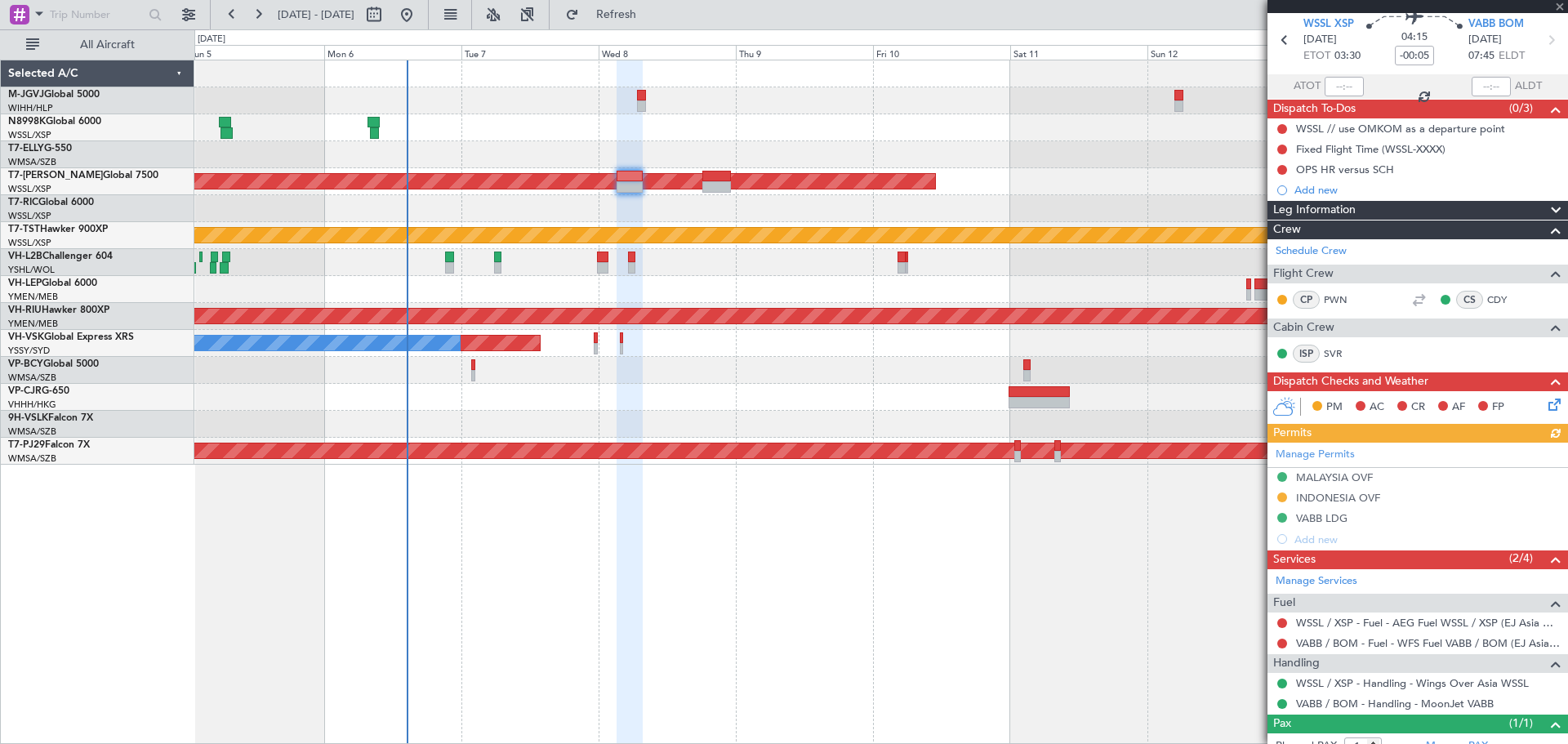
scroll to position [113, 0]
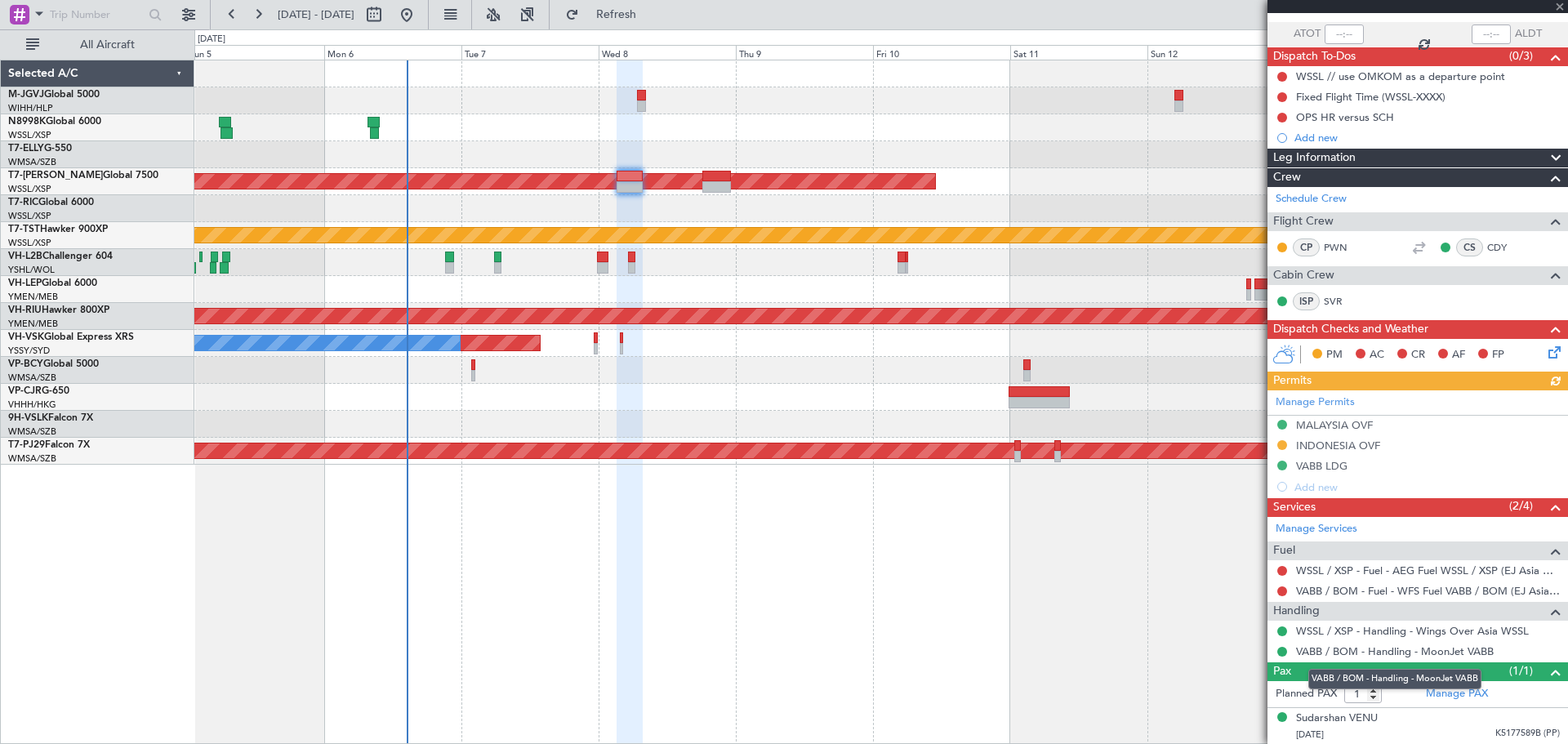
click at [1466, 692] on mat-tooltip-component "VABB / BOM - Handling - MoonJet VABB" at bounding box center [1394, 679] width 196 height 44
click at [1435, 692] on link "Manage PAX" at bounding box center [1456, 694] width 62 height 17
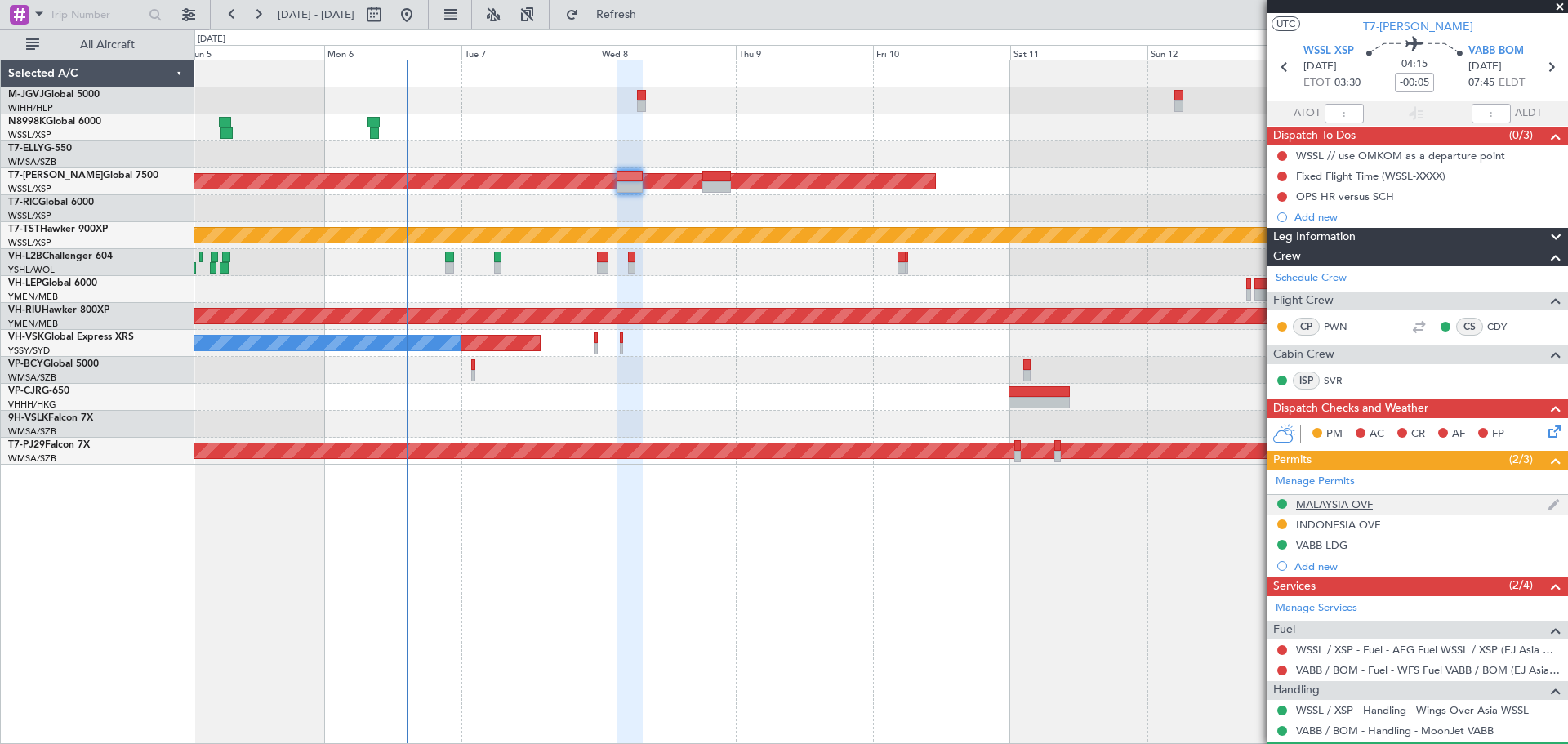
scroll to position [0, 0]
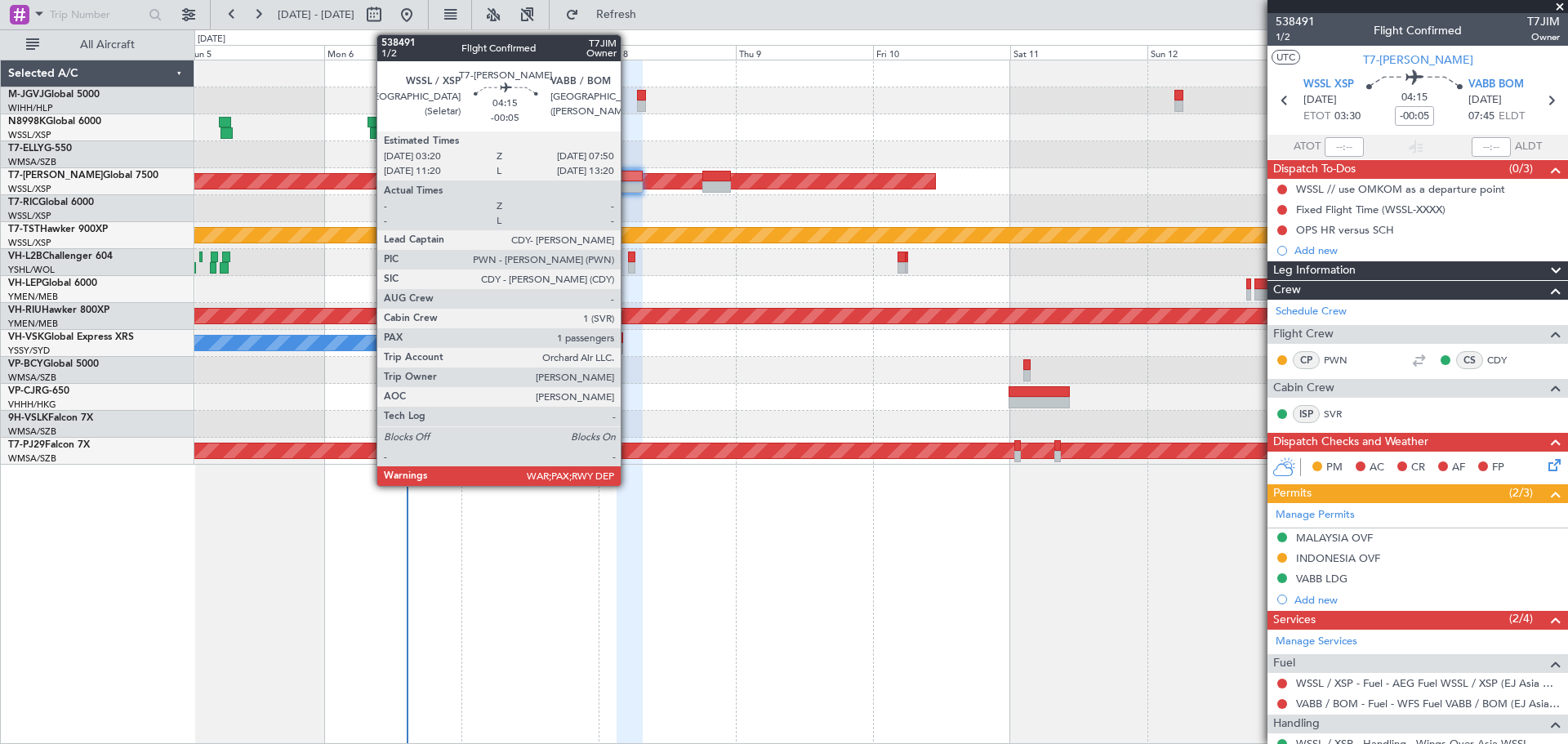
click at [628, 183] on div at bounding box center [629, 187] width 26 height 11
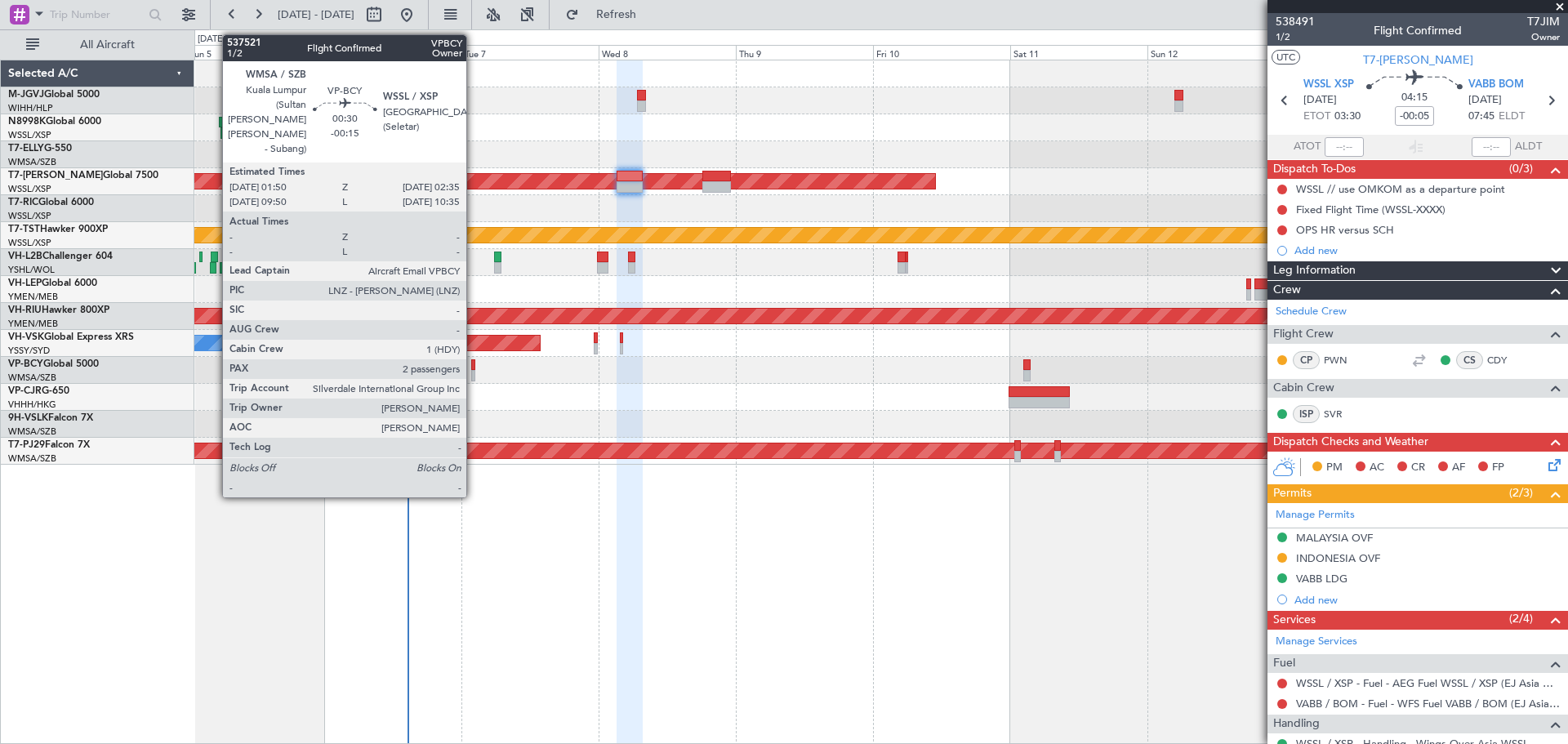
click at [474, 373] on div at bounding box center [474, 375] width 5 height 11
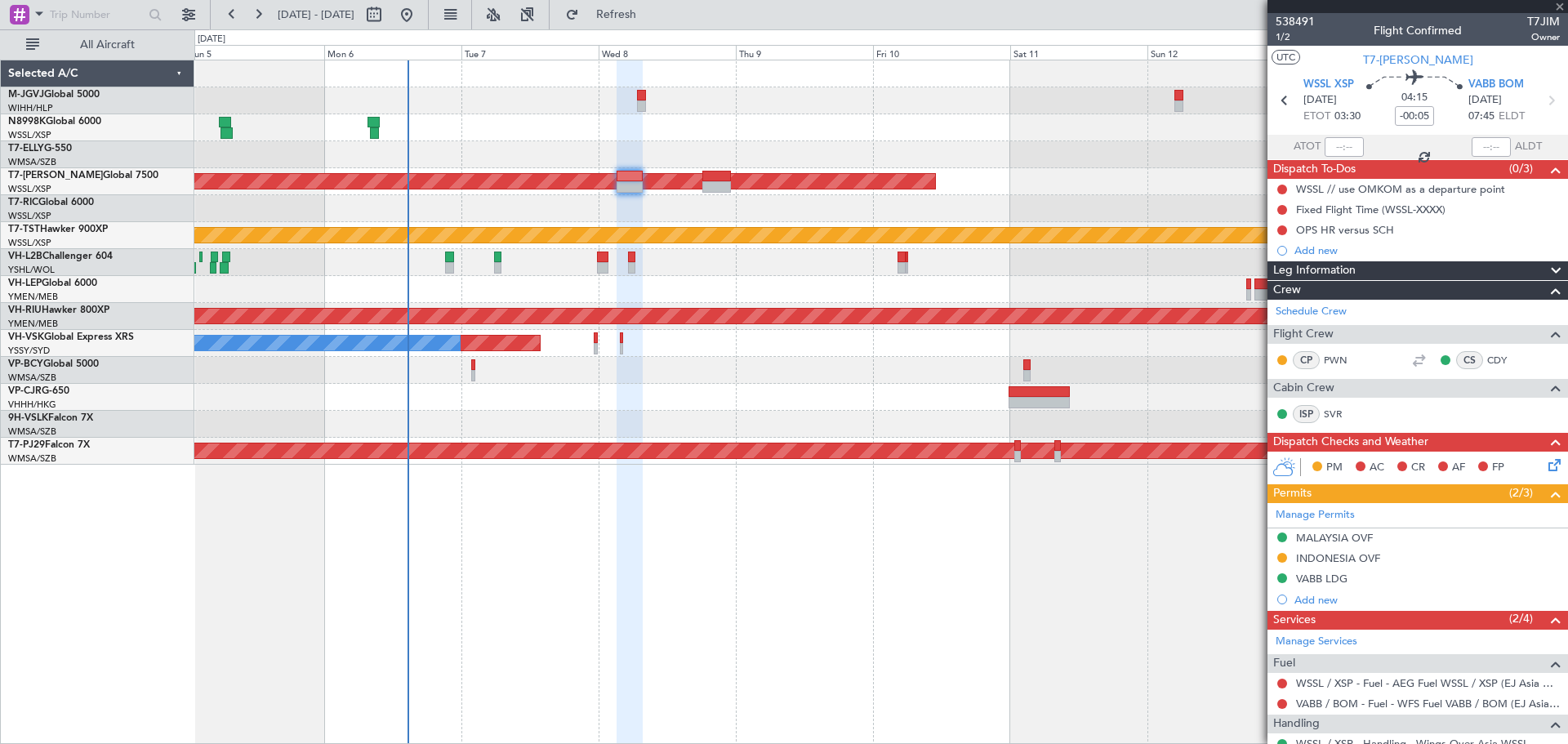
type input "-00:15"
type input "2"
